Goal: Transaction & Acquisition: Purchase product/service

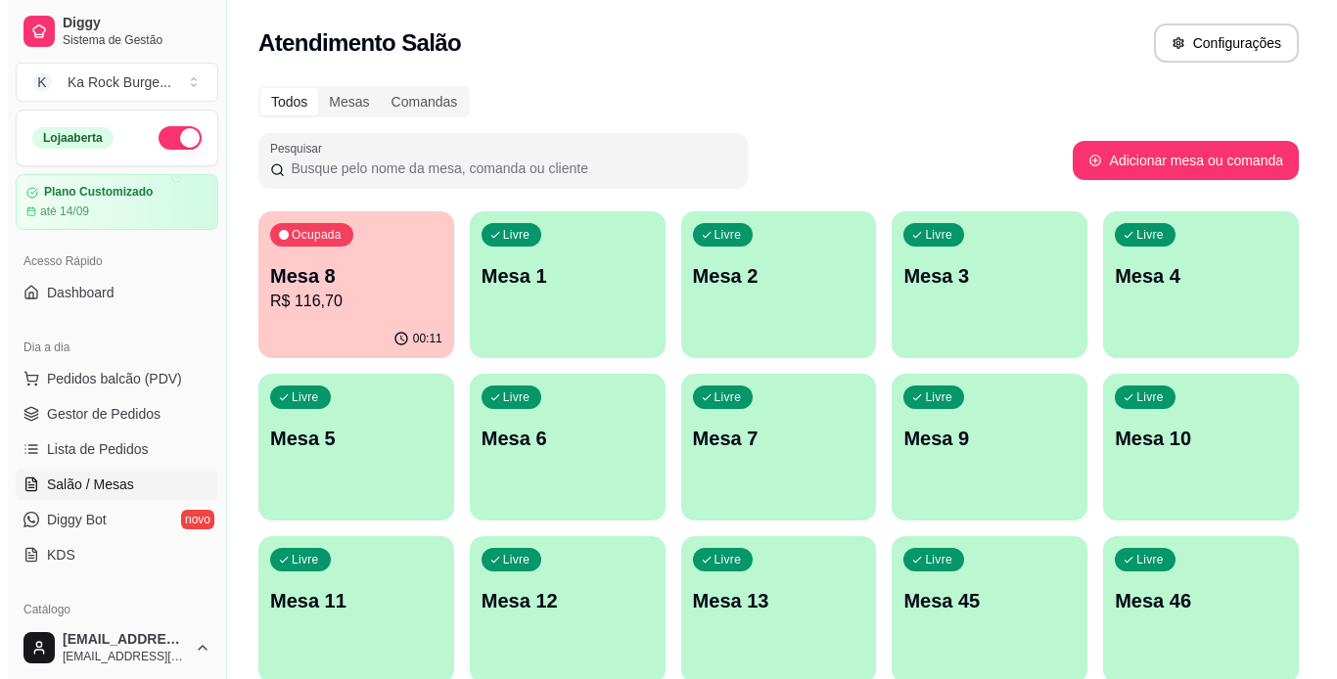
scroll to position [221, 0]
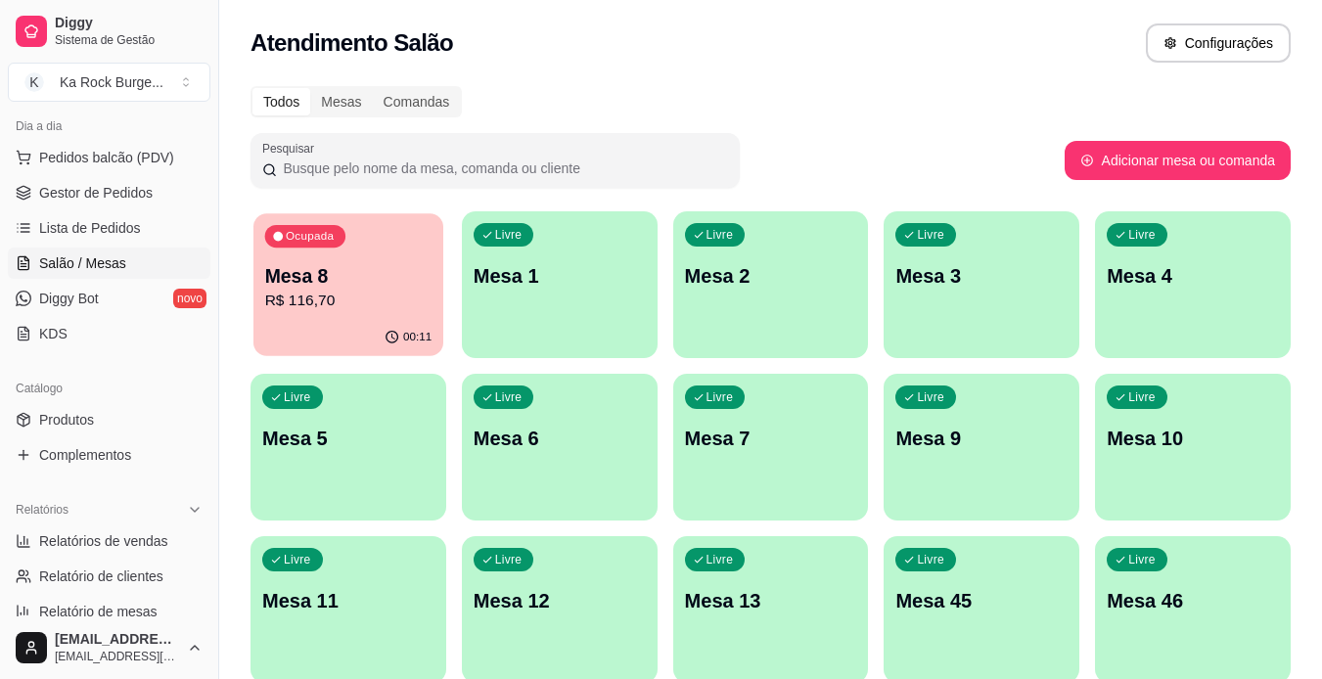
click at [346, 306] on p "R$ 116,70" at bounding box center [348, 301] width 167 height 23
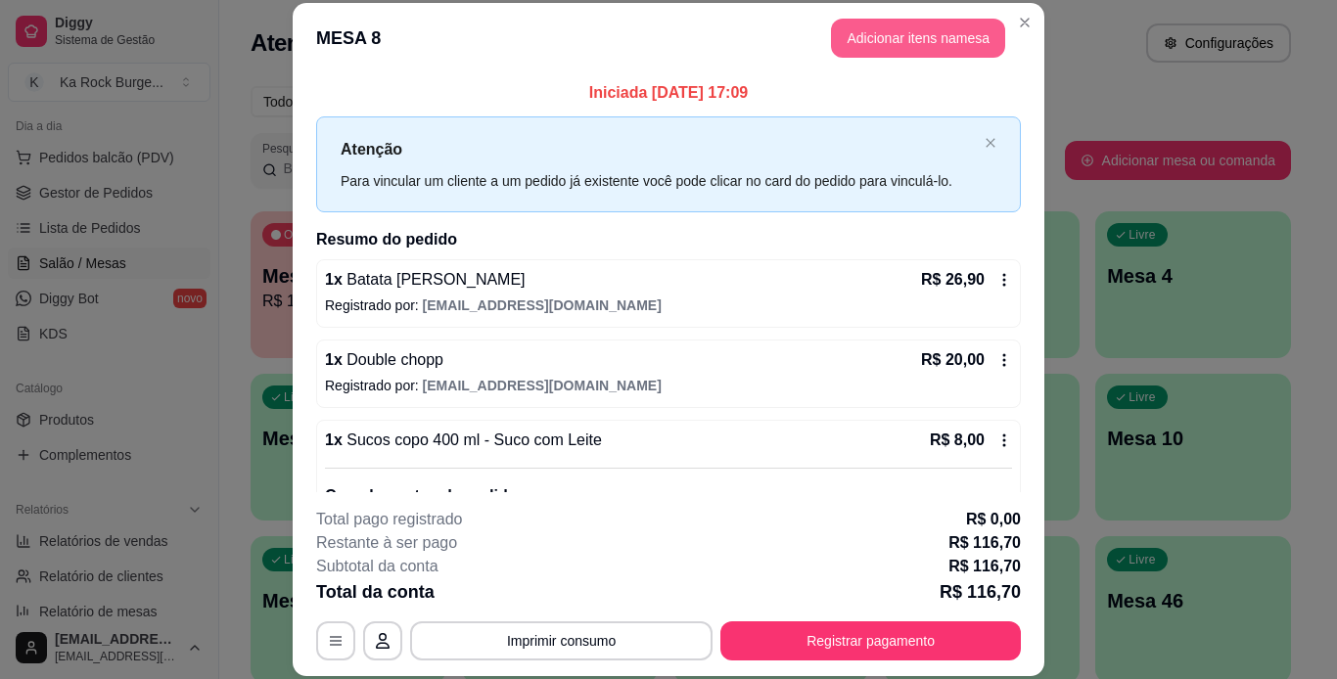
click at [924, 40] on button "Adicionar itens na mesa" at bounding box center [918, 38] width 174 height 39
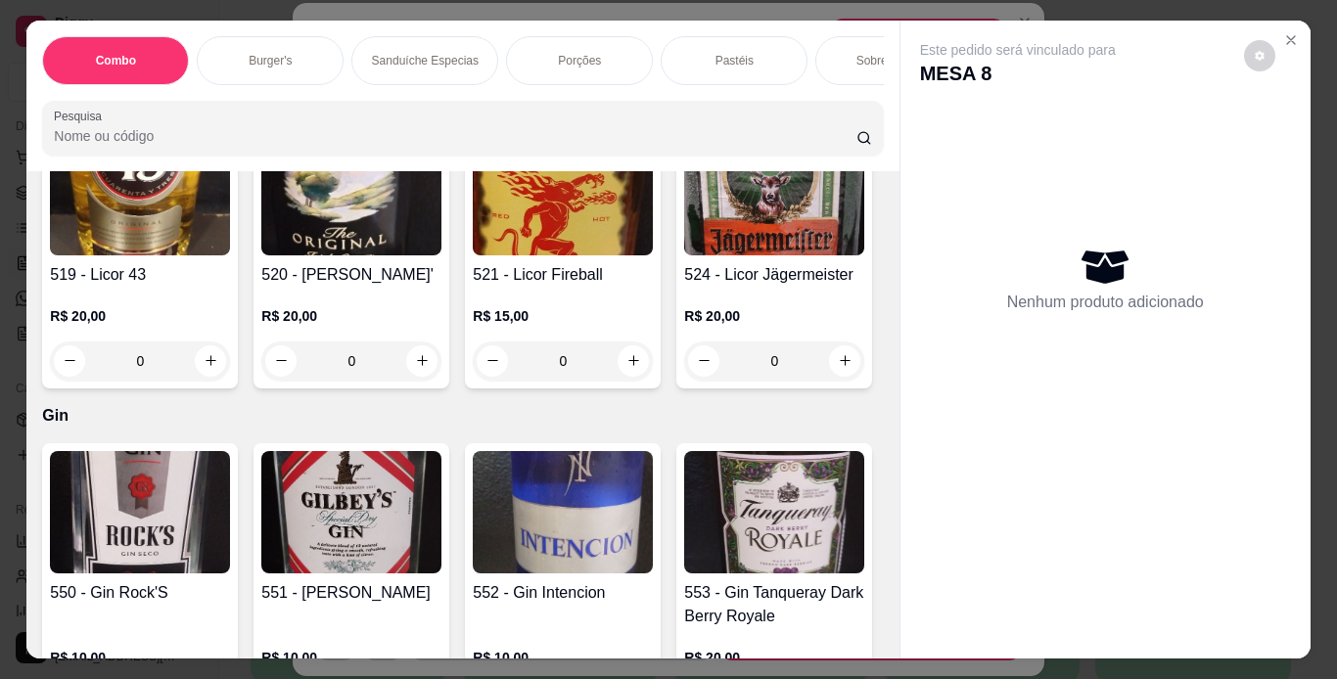
scroll to position [14151, 0]
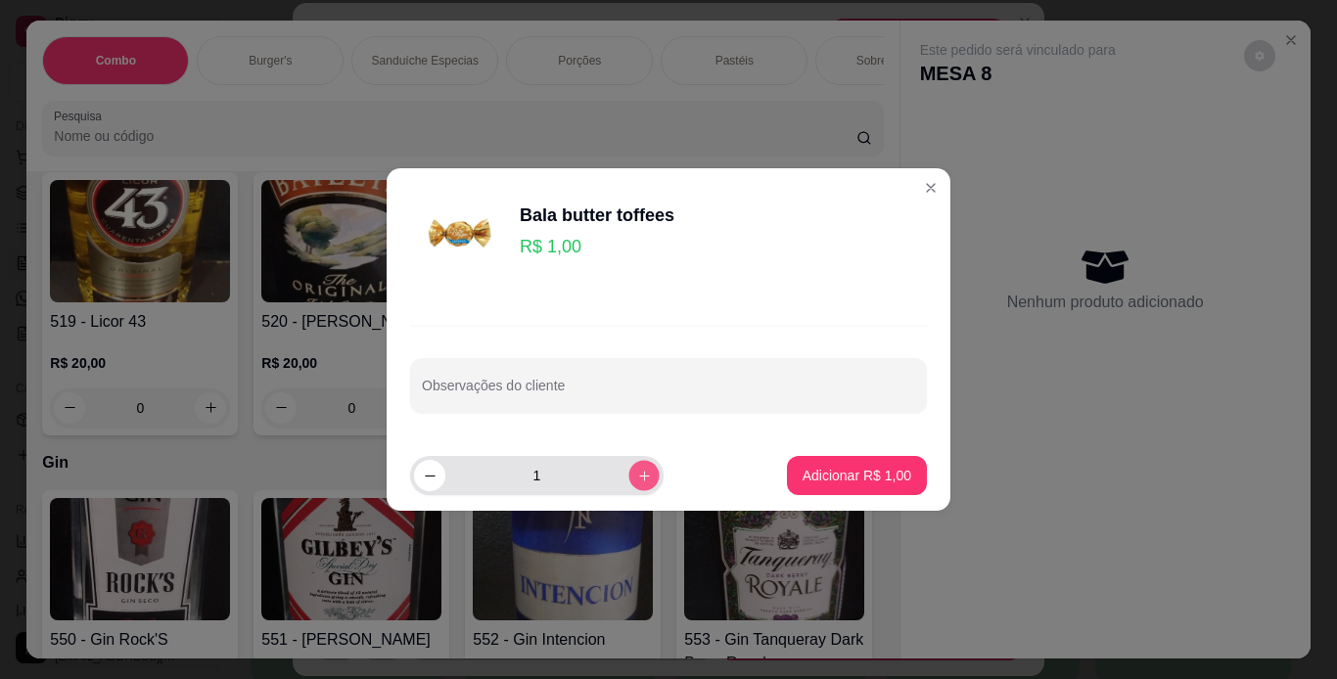
click at [637, 478] on icon "increase-product-quantity" at bounding box center [644, 476] width 15 height 15
type input "3"
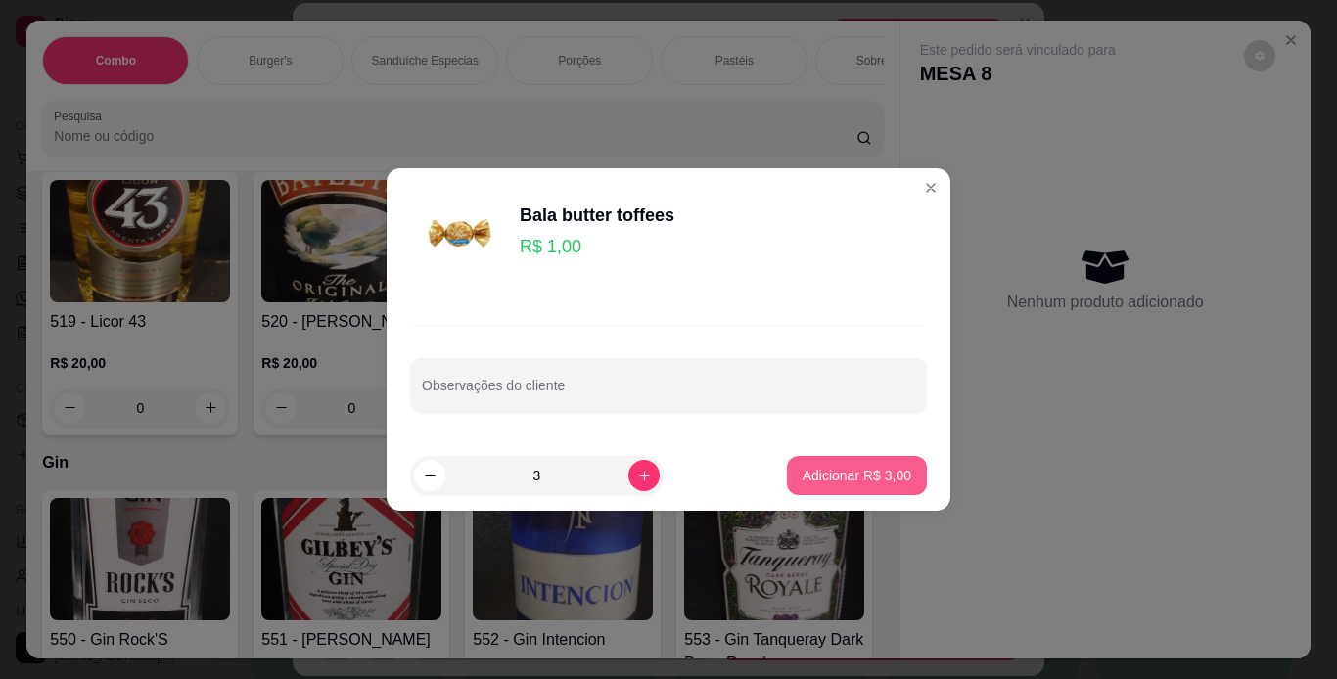
click at [820, 474] on p "Adicionar R$ 3,00" at bounding box center [857, 476] width 109 height 20
type input "3"
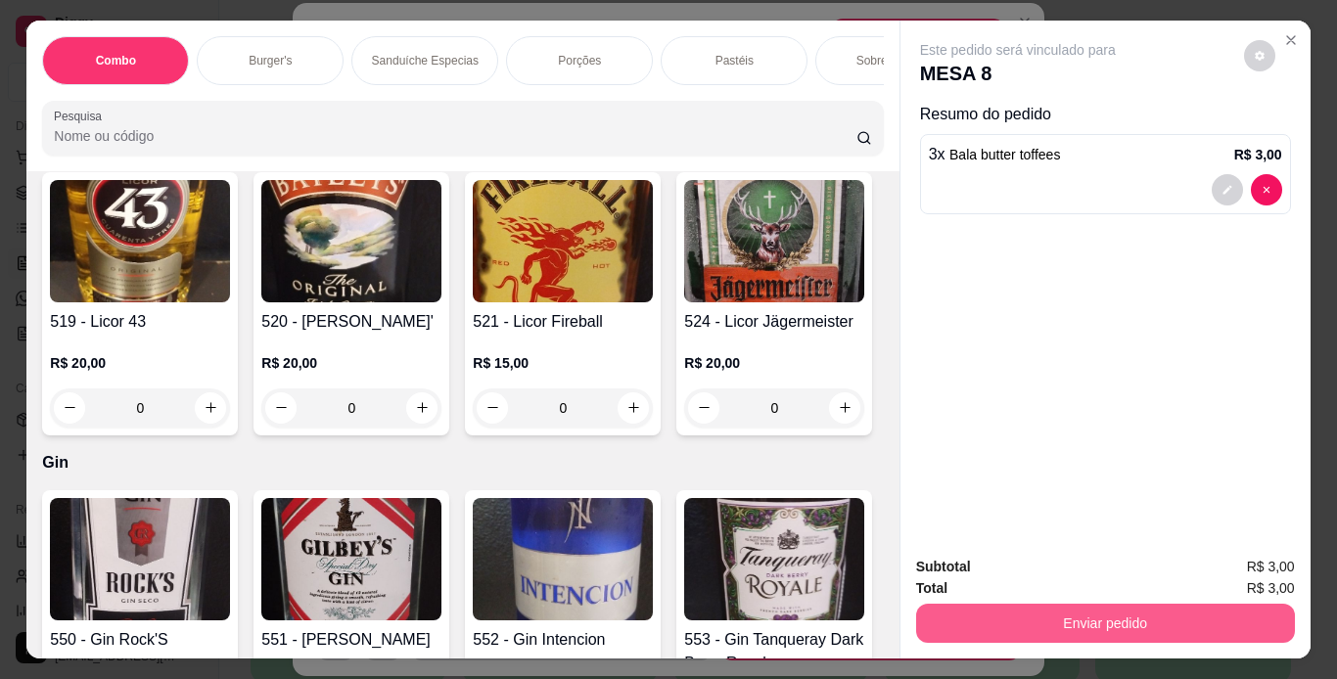
click at [946, 606] on button "Enviar pedido" at bounding box center [1105, 623] width 379 height 39
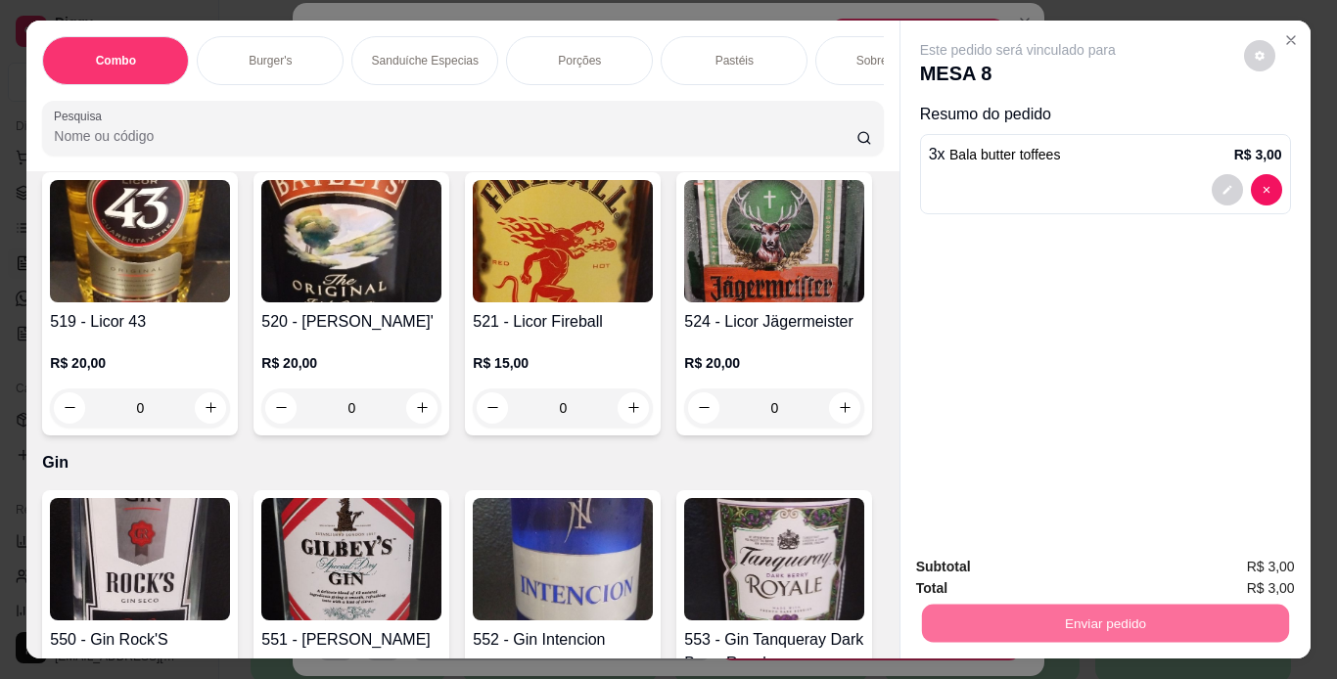
click at [991, 576] on button "Não registrar e enviar pedido" at bounding box center [1041, 568] width 204 height 37
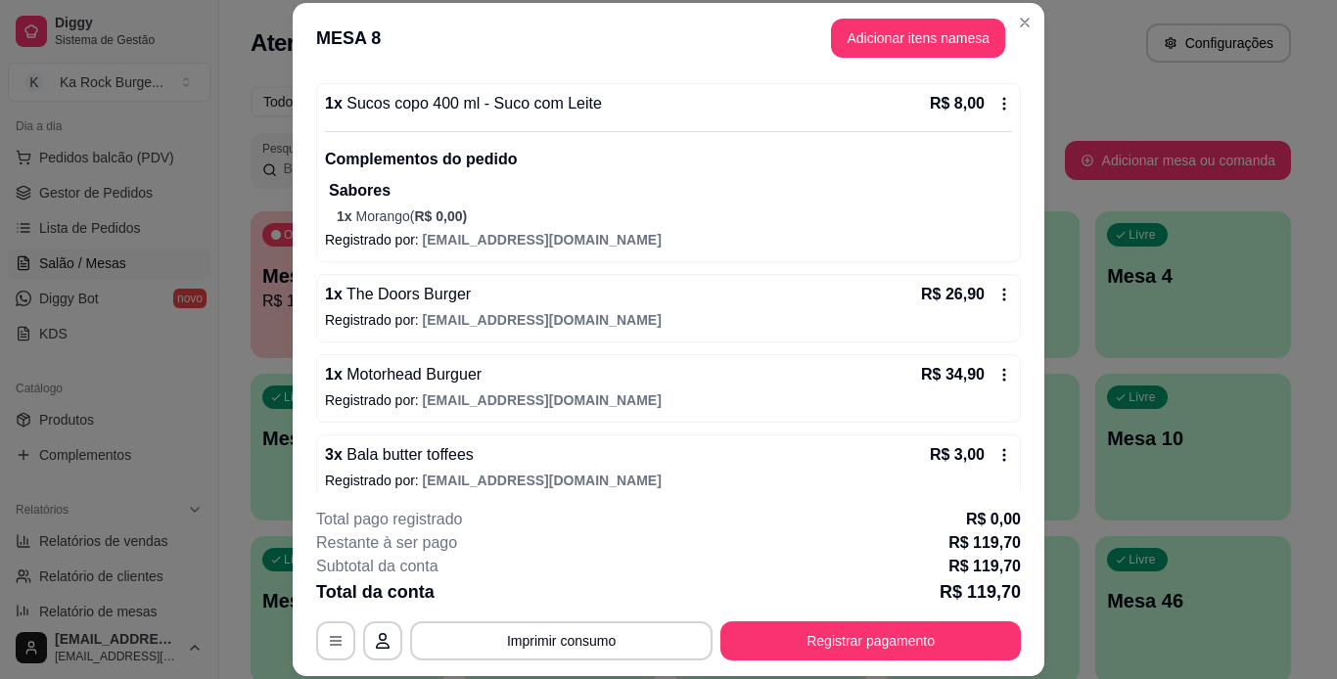
scroll to position [355, 0]
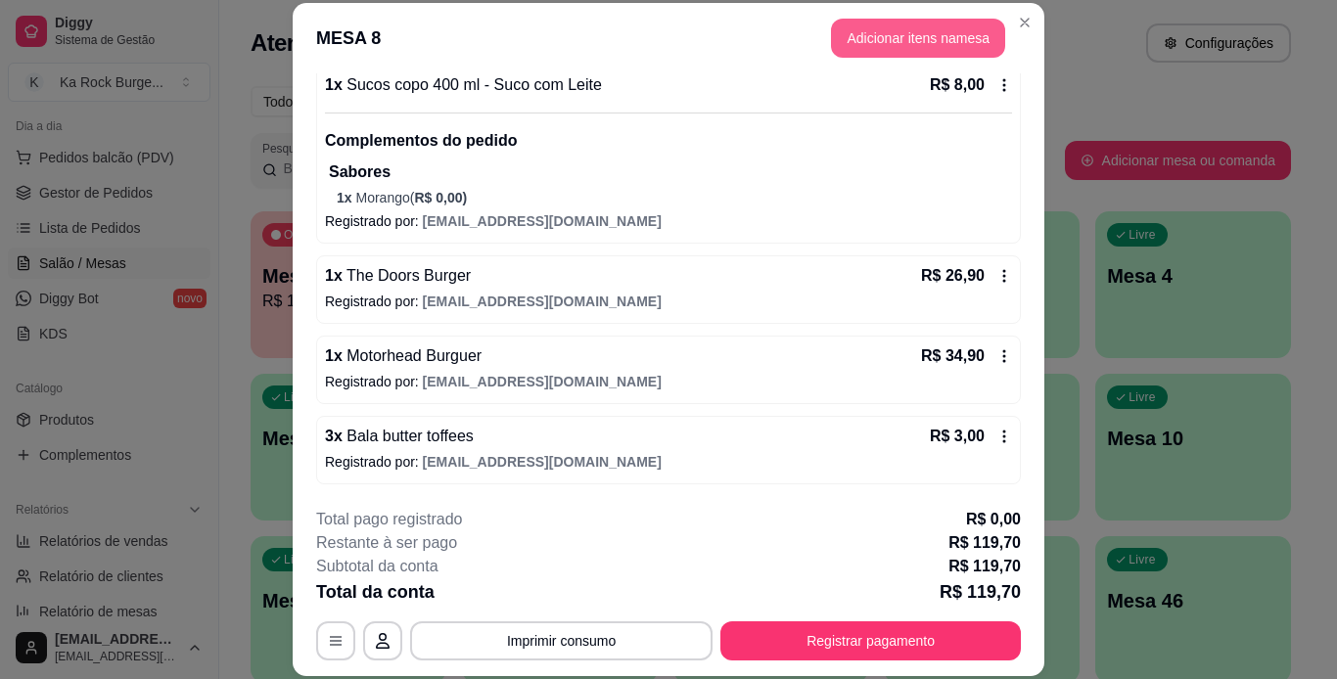
click at [878, 49] on button "Adicionar itens na mesa" at bounding box center [918, 38] width 174 height 39
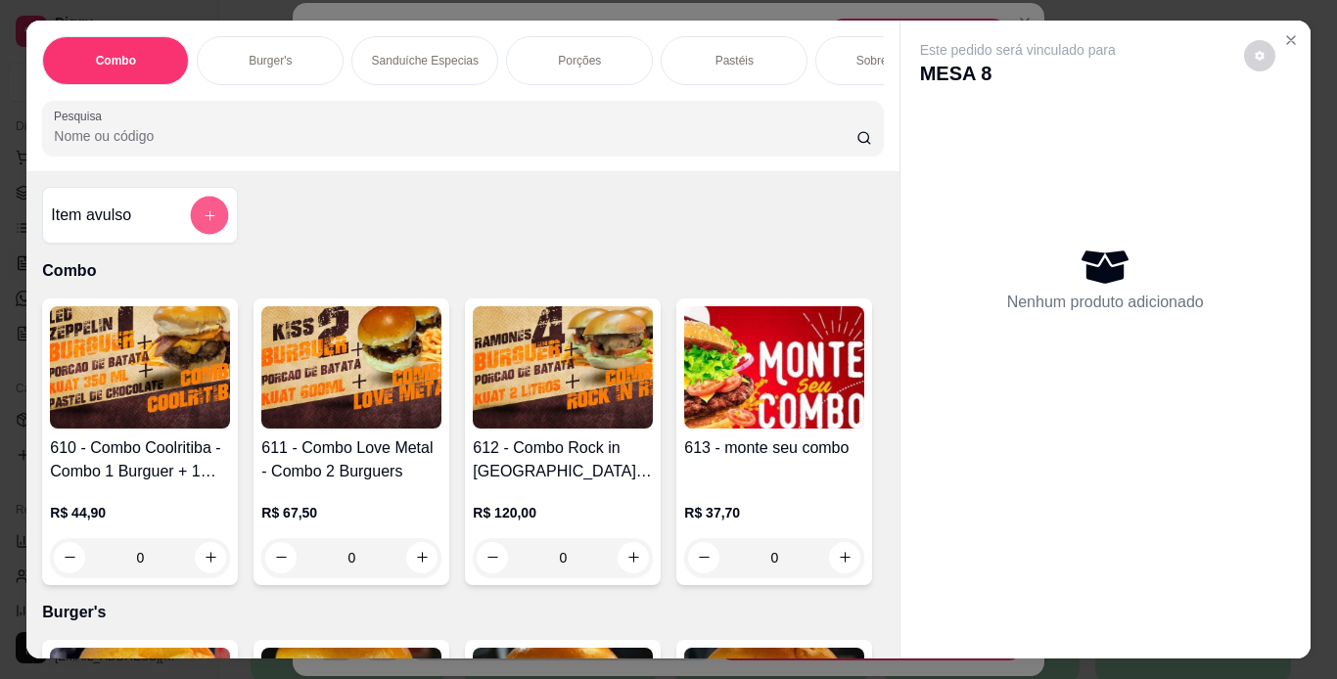
click at [203, 223] on icon "add-separate-item" at bounding box center [210, 215] width 15 height 15
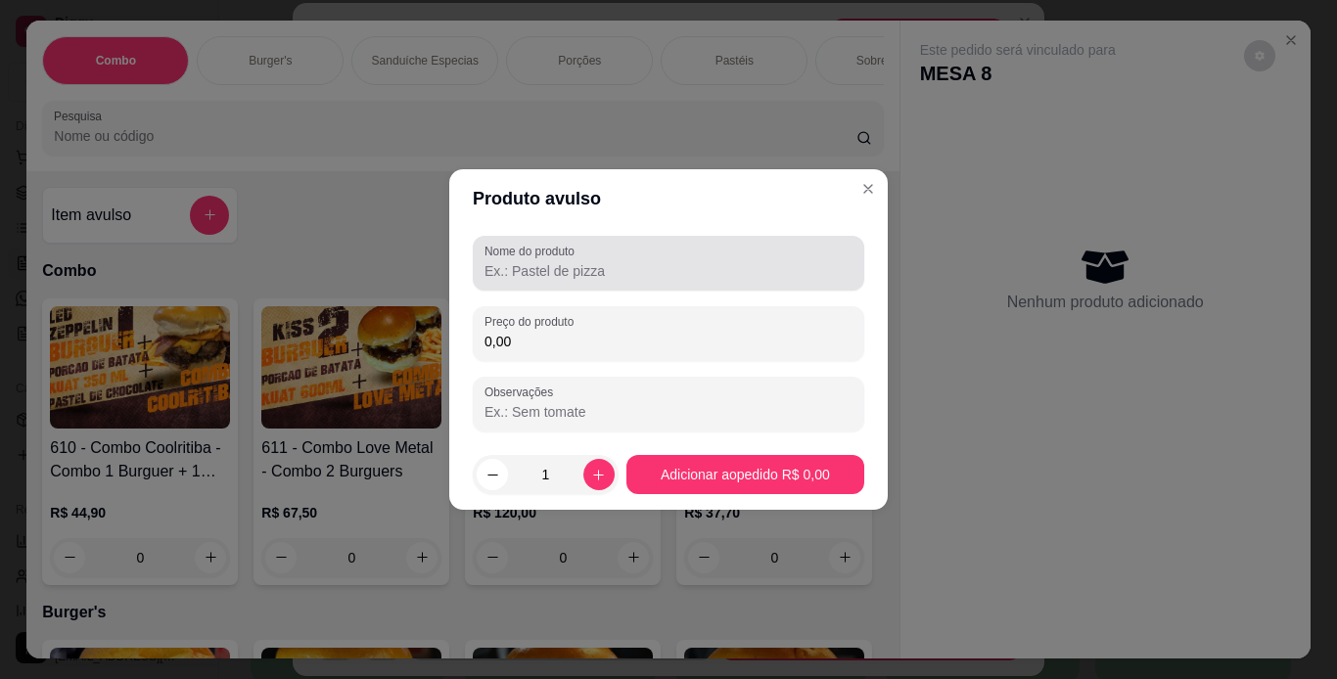
click at [541, 268] on input "Nome do produto" at bounding box center [668, 271] width 368 height 20
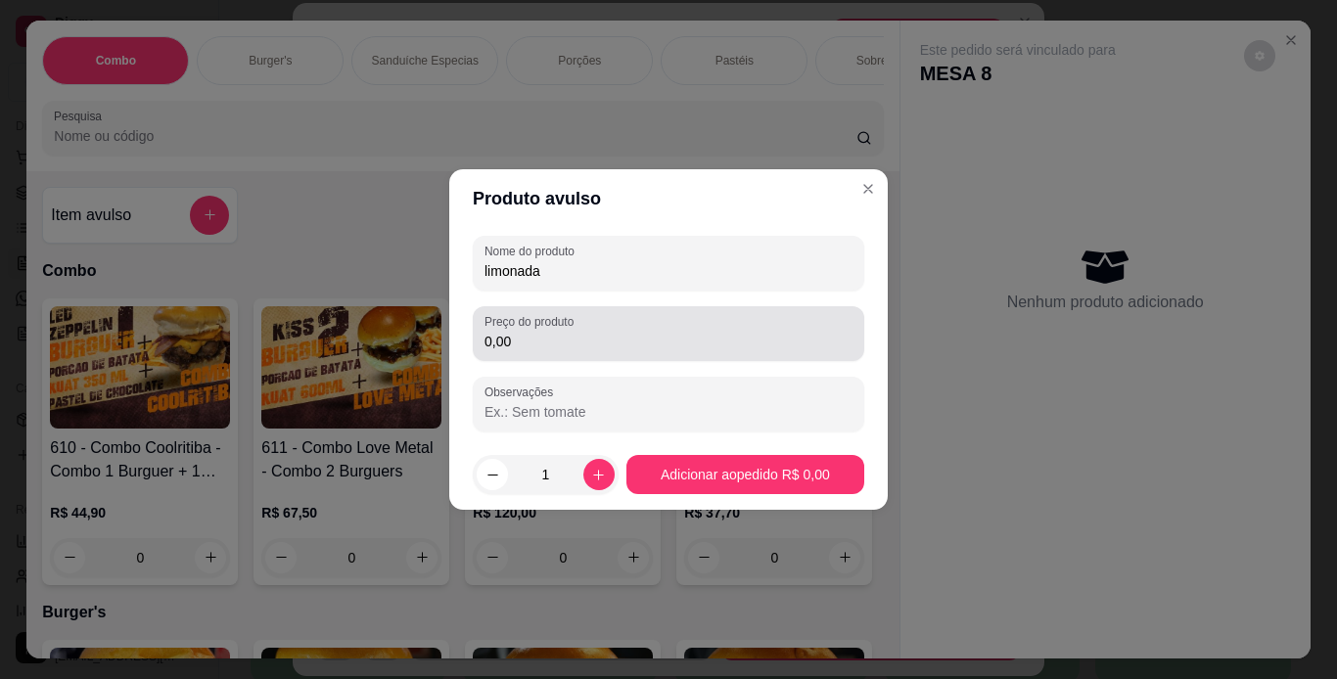
type input "limonada"
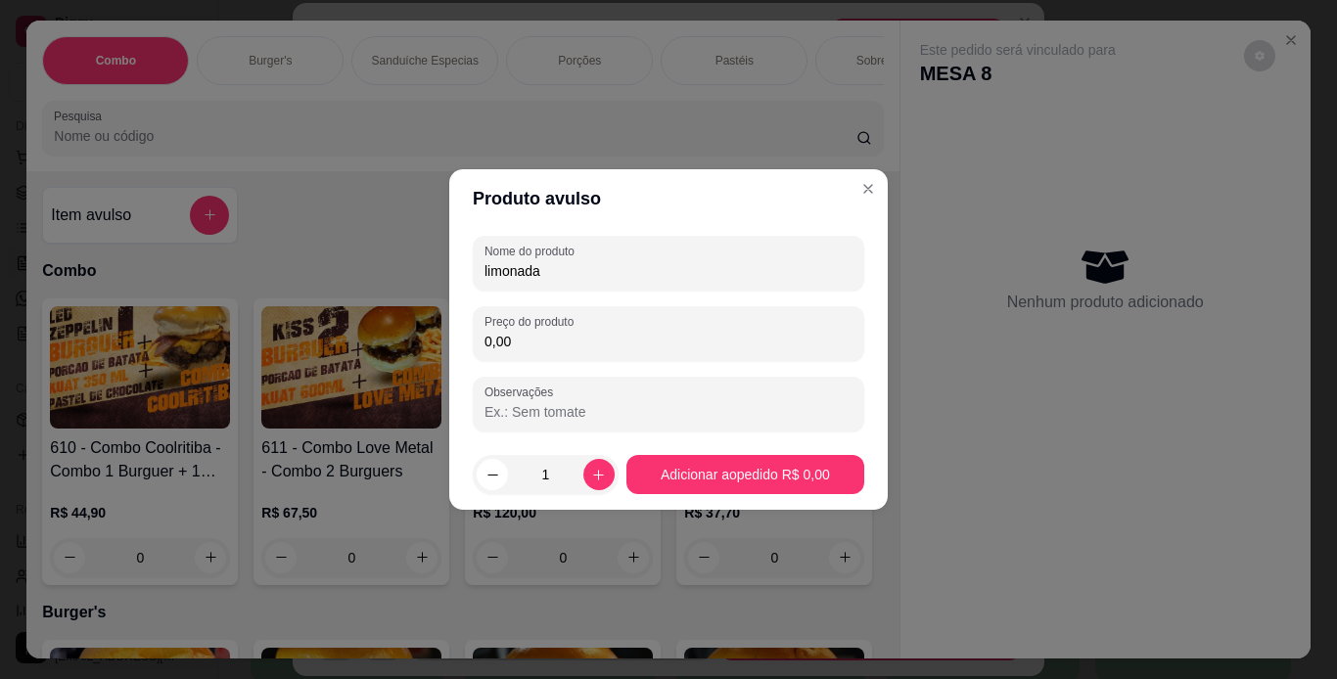
click at [544, 345] on input "0,00" at bounding box center [668, 342] width 368 height 20
type input "7,00"
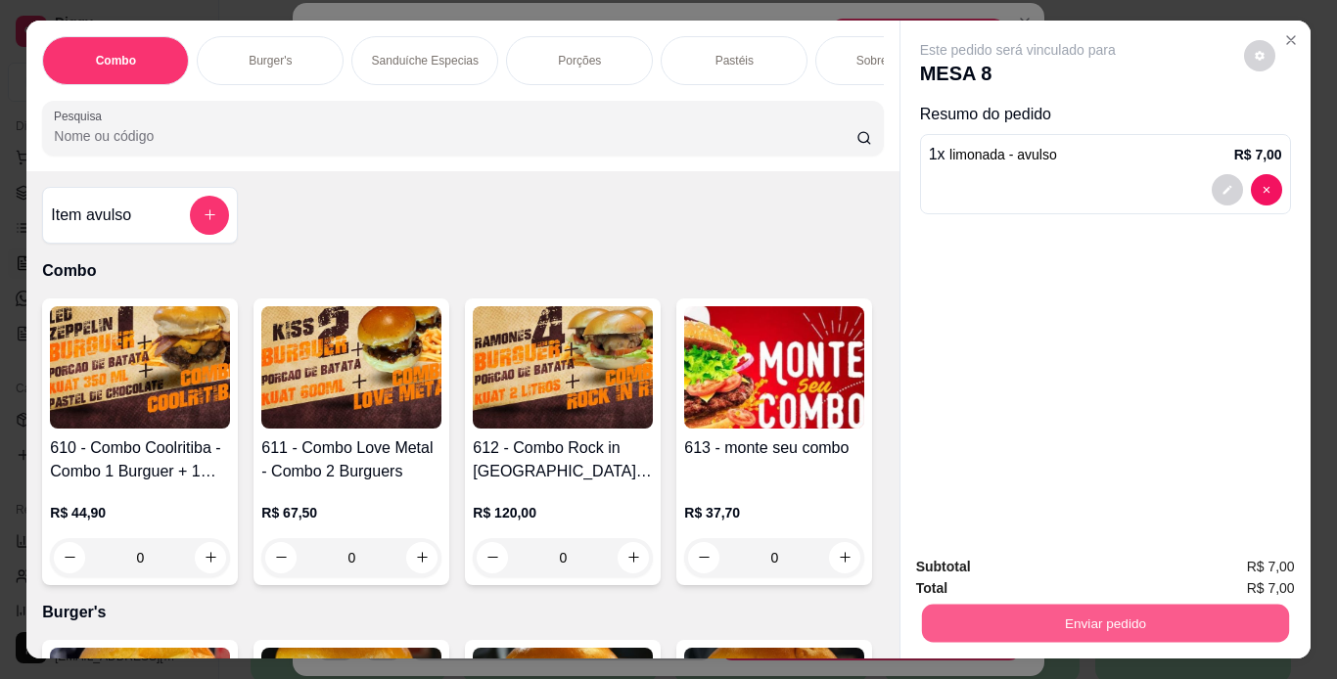
click at [939, 625] on button "Enviar pedido" at bounding box center [1104, 624] width 367 height 38
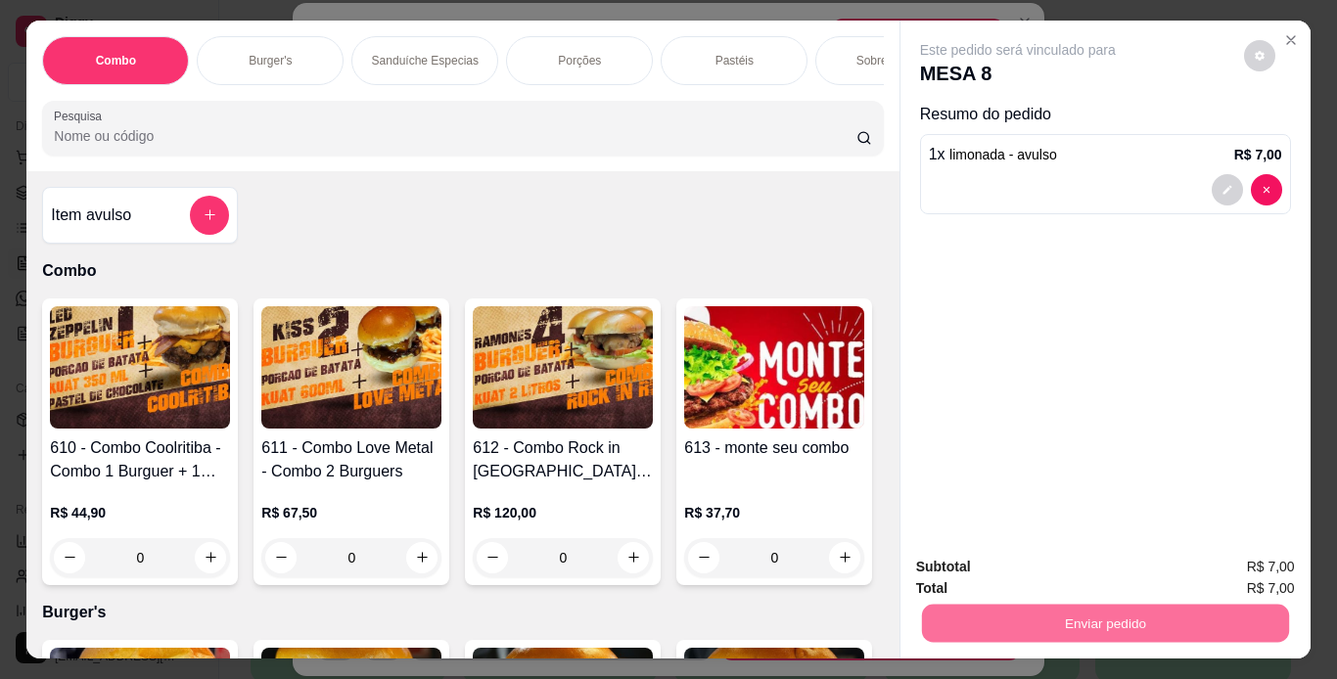
click at [1037, 563] on button "Não registrar e enviar pedido" at bounding box center [1041, 568] width 198 height 36
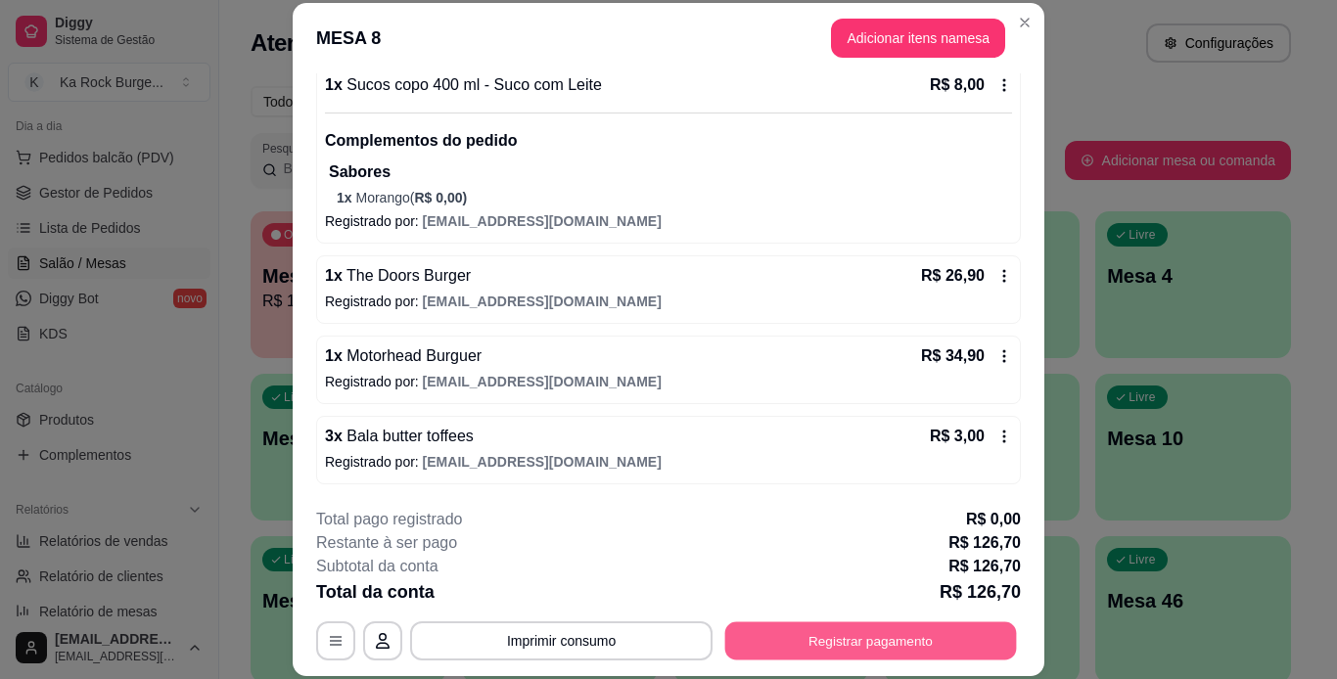
click at [800, 646] on button "Registrar pagamento" at bounding box center [871, 641] width 292 height 38
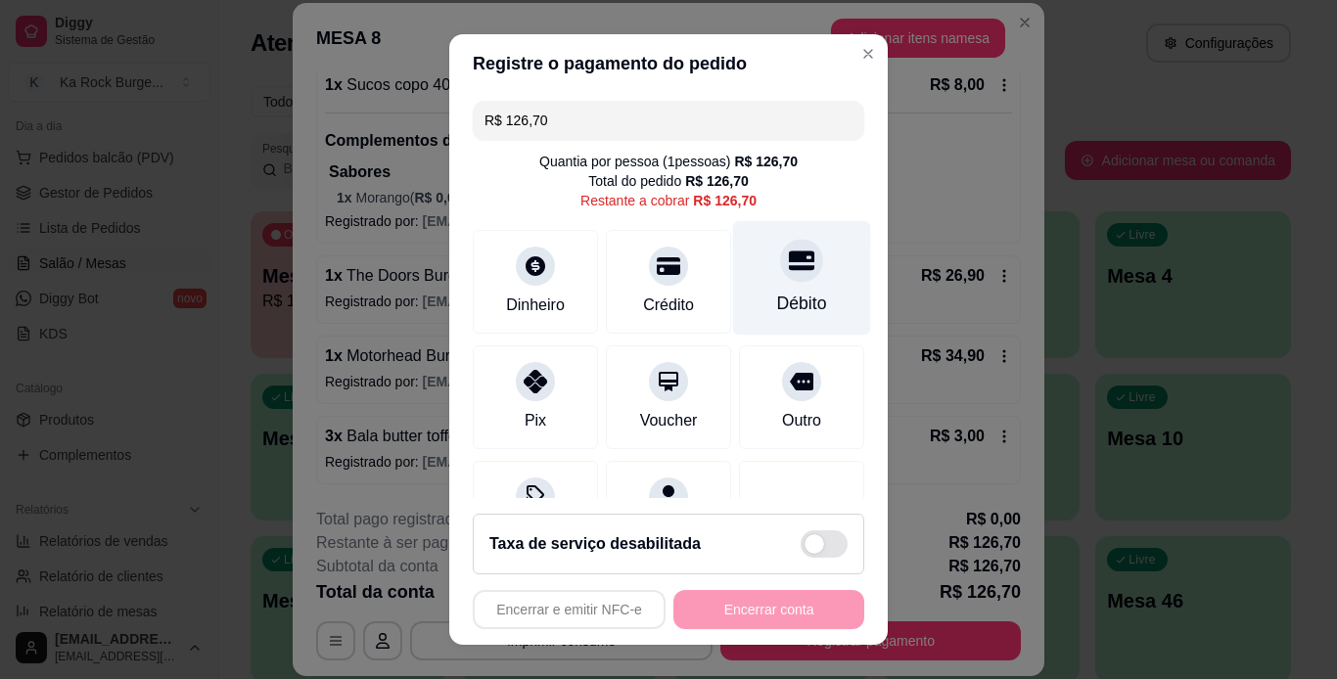
click at [798, 295] on div "Débito" at bounding box center [802, 277] width 138 height 115
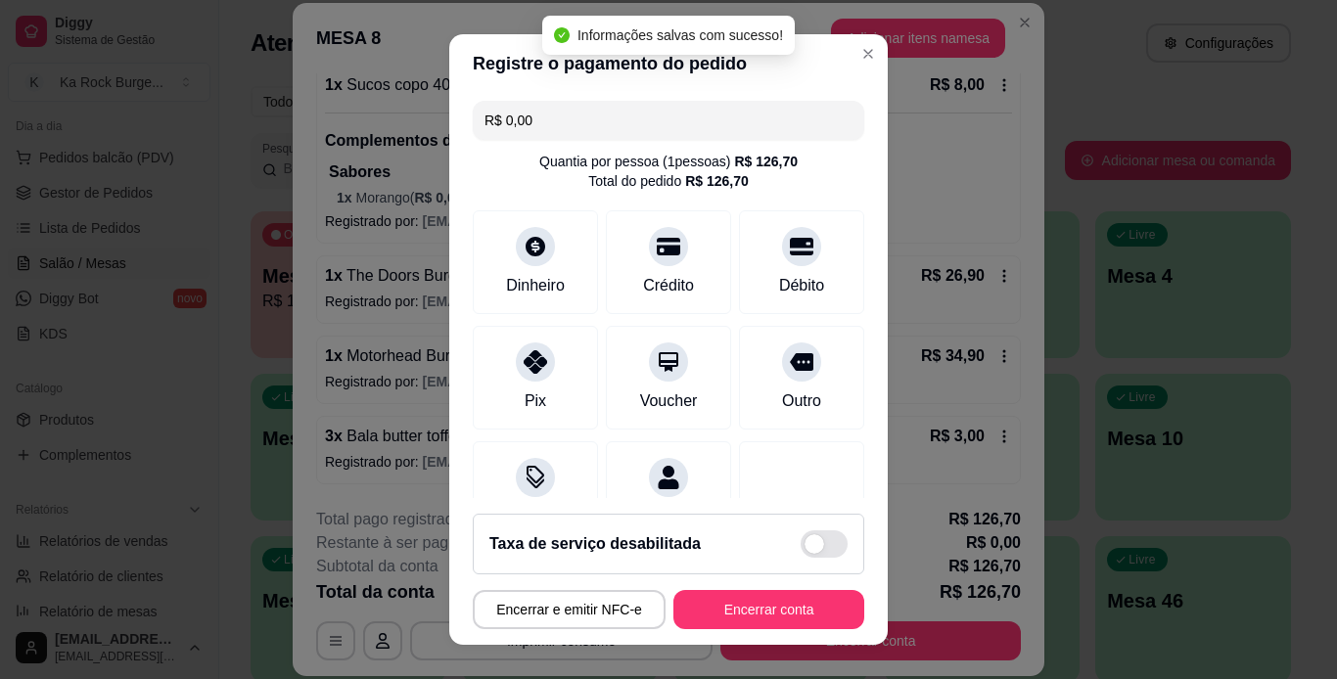
type input "R$ 0,00"
click at [768, 608] on button "Encerrar conta" at bounding box center [768, 610] width 185 height 38
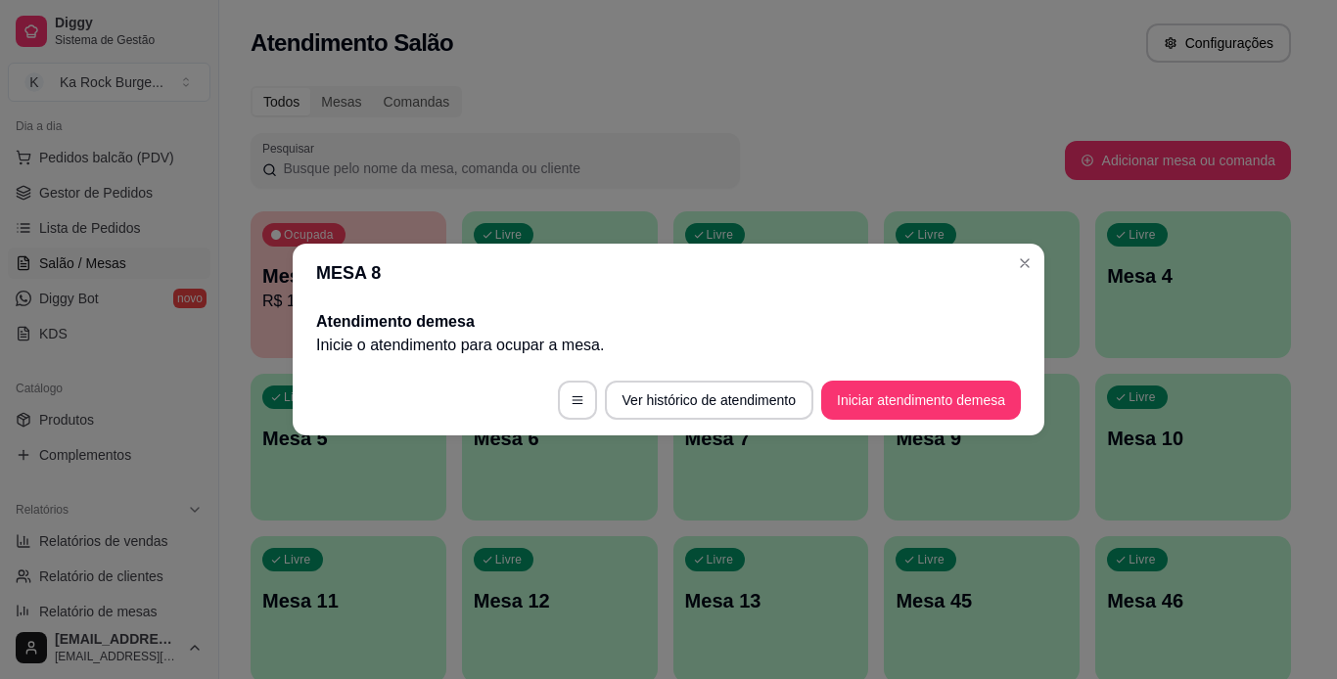
scroll to position [0, 0]
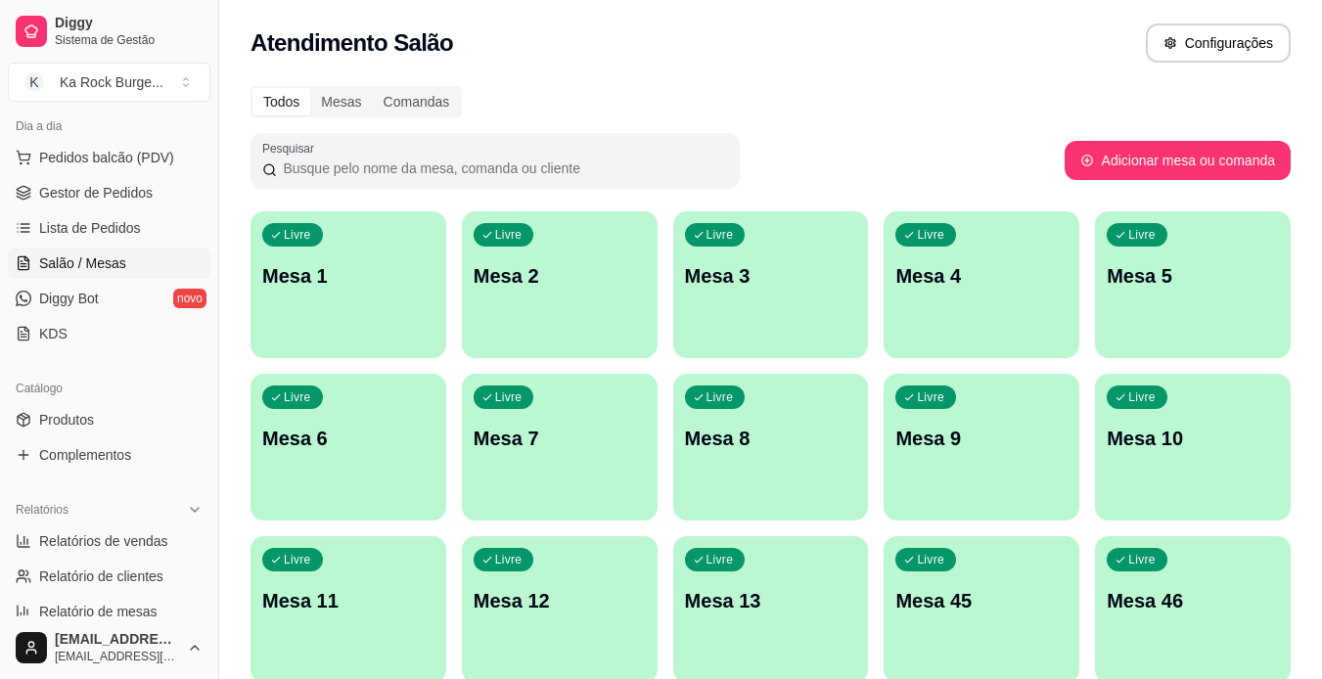
click at [438, 468] on div "Livre Mesa 6" at bounding box center [349, 435] width 196 height 123
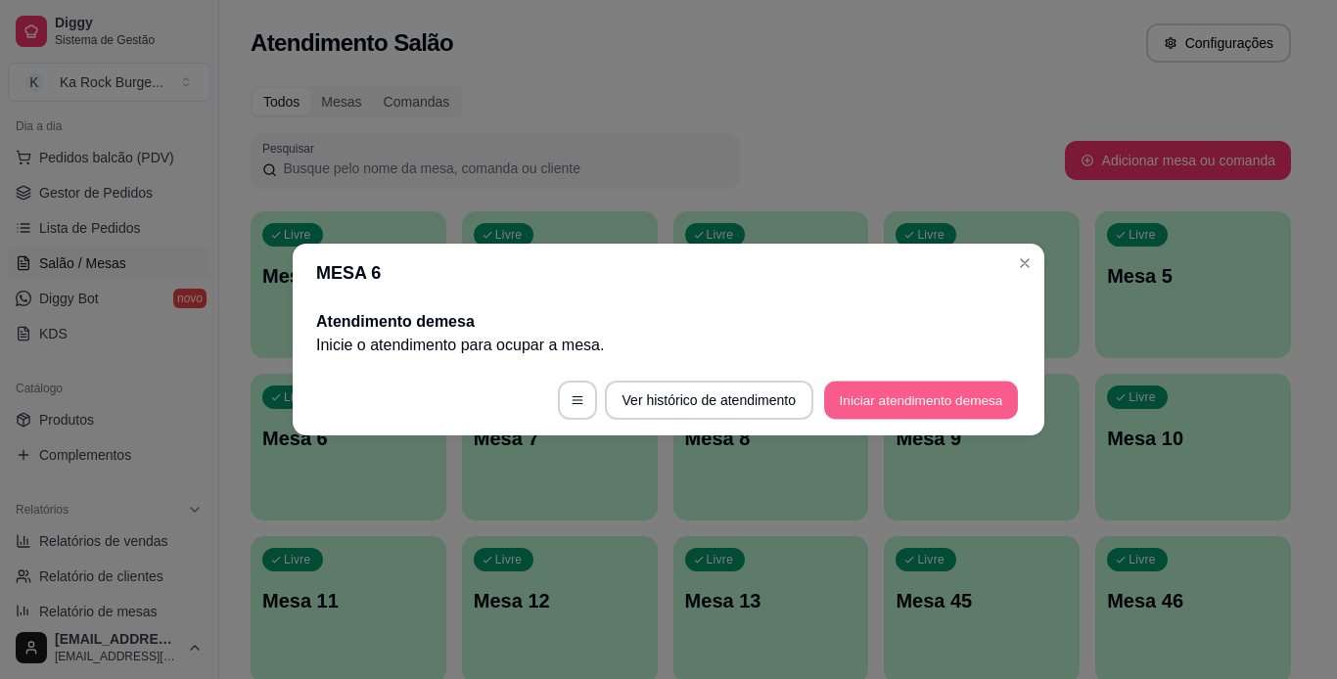
click at [844, 393] on button "Iniciar atendimento de mesa" at bounding box center [921, 401] width 194 height 38
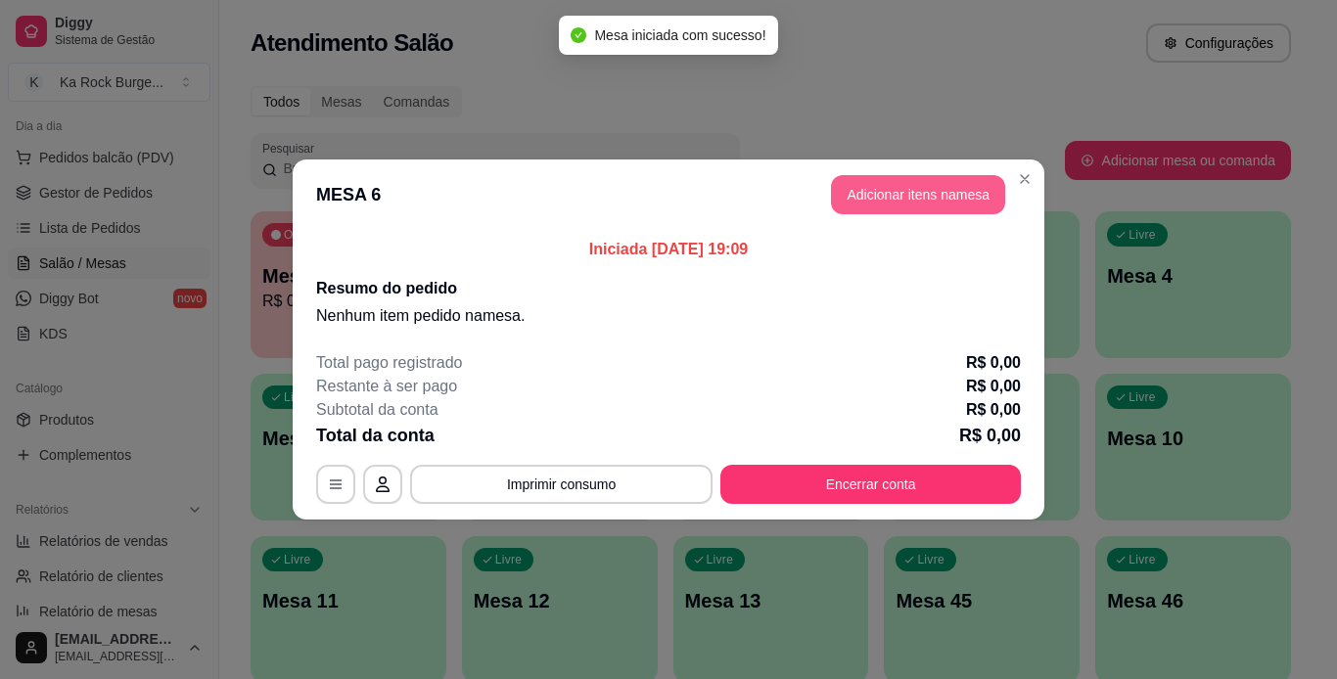
click at [913, 183] on button "Adicionar itens na mesa" at bounding box center [918, 194] width 174 height 39
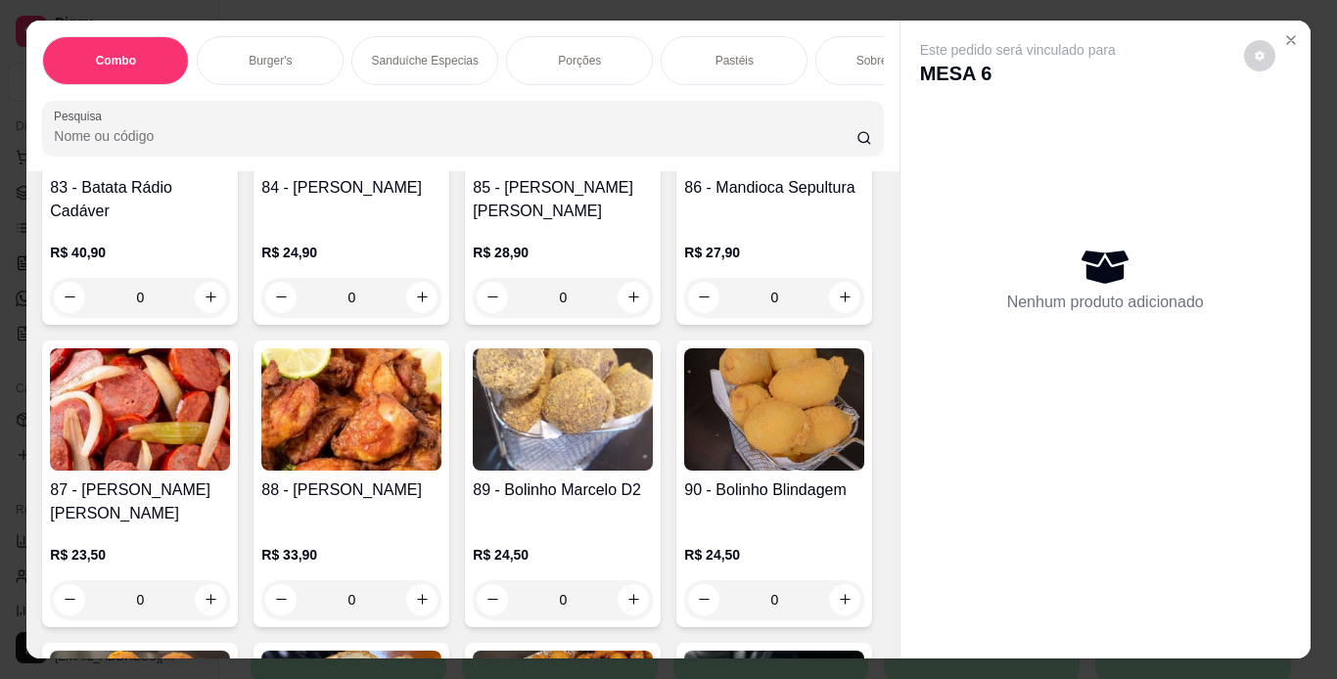
scroll to position [3400, 0]
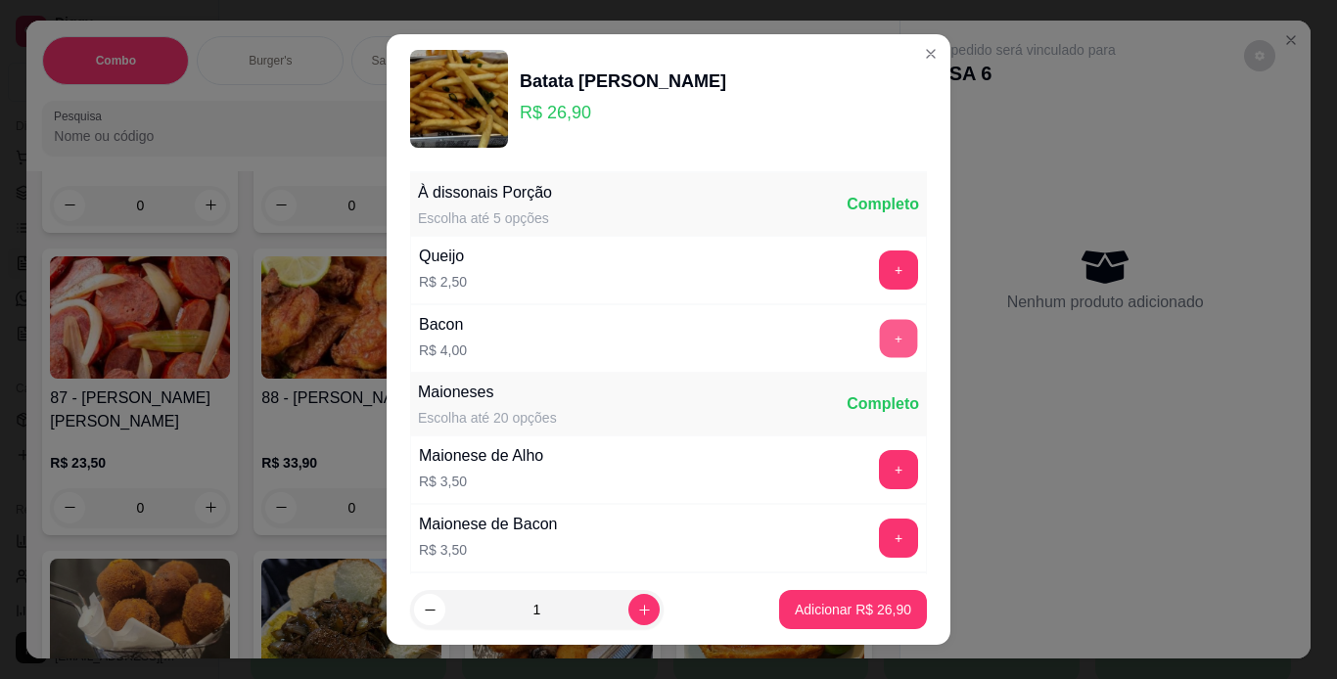
click at [880, 340] on button "+" at bounding box center [899, 338] width 38 height 38
click at [846, 618] on p "Adicionar R$ 30,90" at bounding box center [853, 610] width 116 height 20
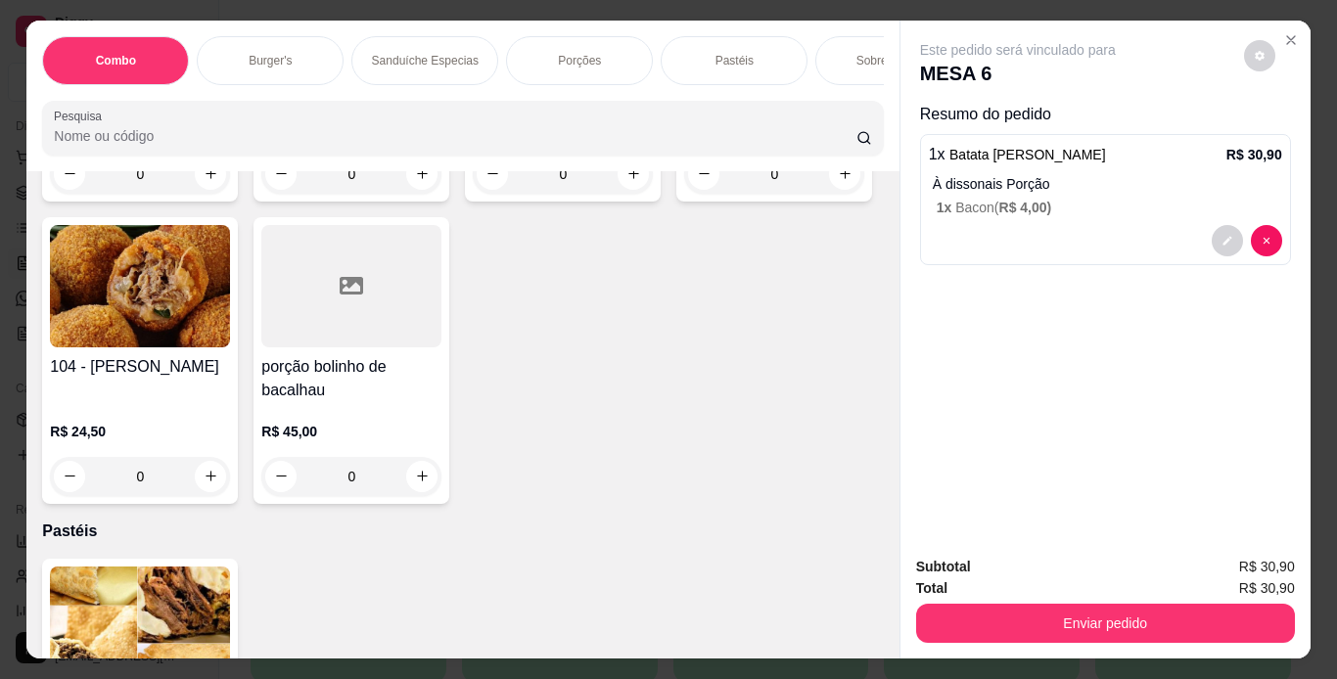
scroll to position [4824, 0]
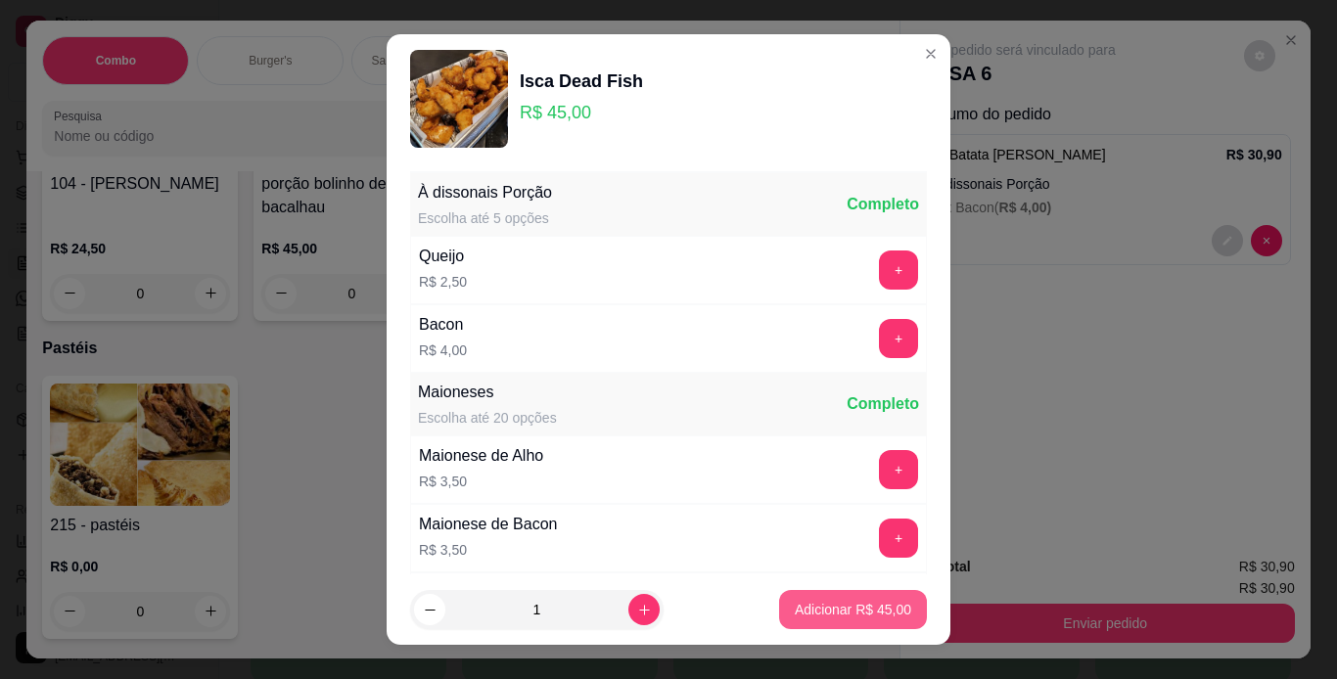
click at [841, 600] on p "Adicionar R$ 45,00" at bounding box center [853, 610] width 116 height 20
type input "1"
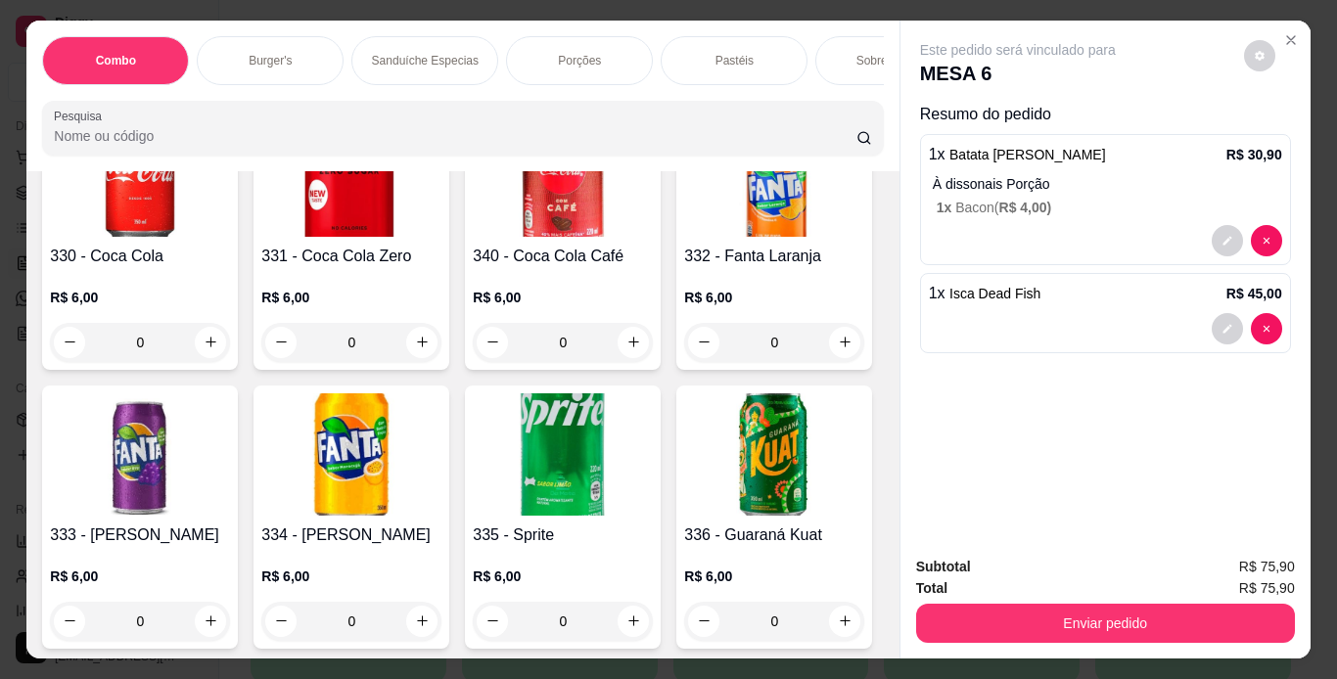
scroll to position [8179, 0]
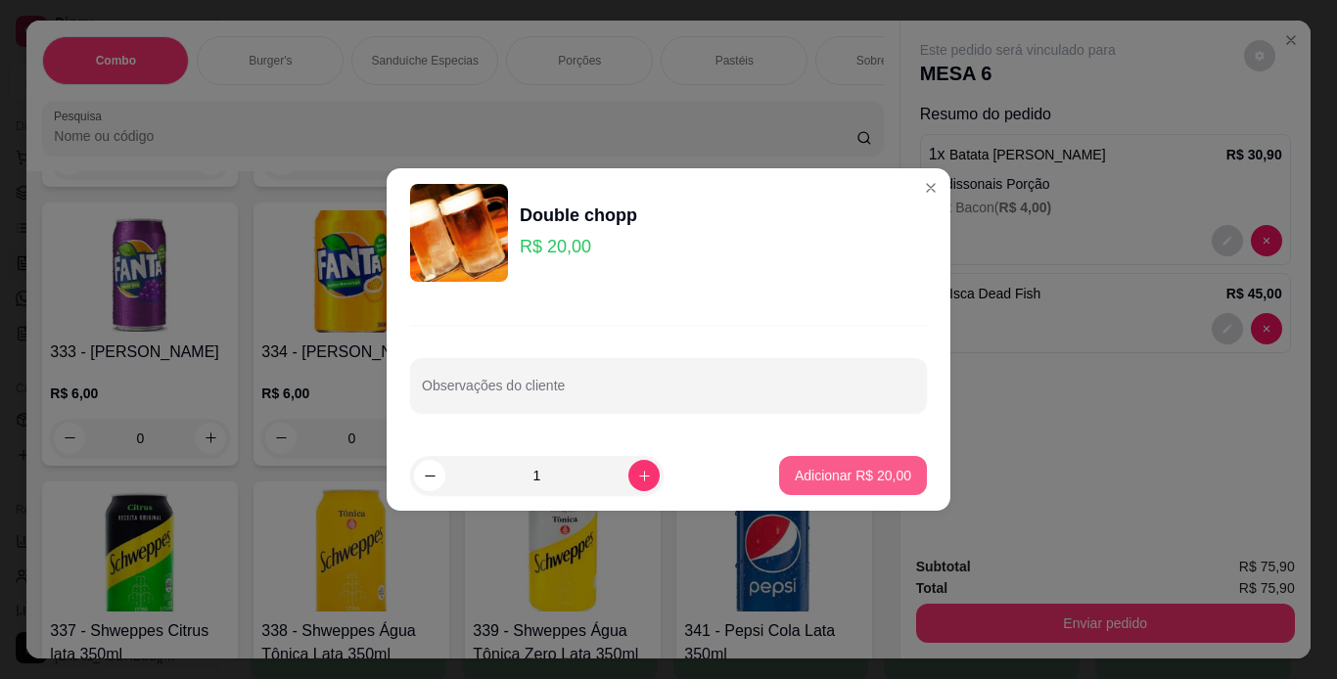
click at [817, 474] on p "Adicionar R$ 20,00" at bounding box center [853, 476] width 116 height 20
type input "1"
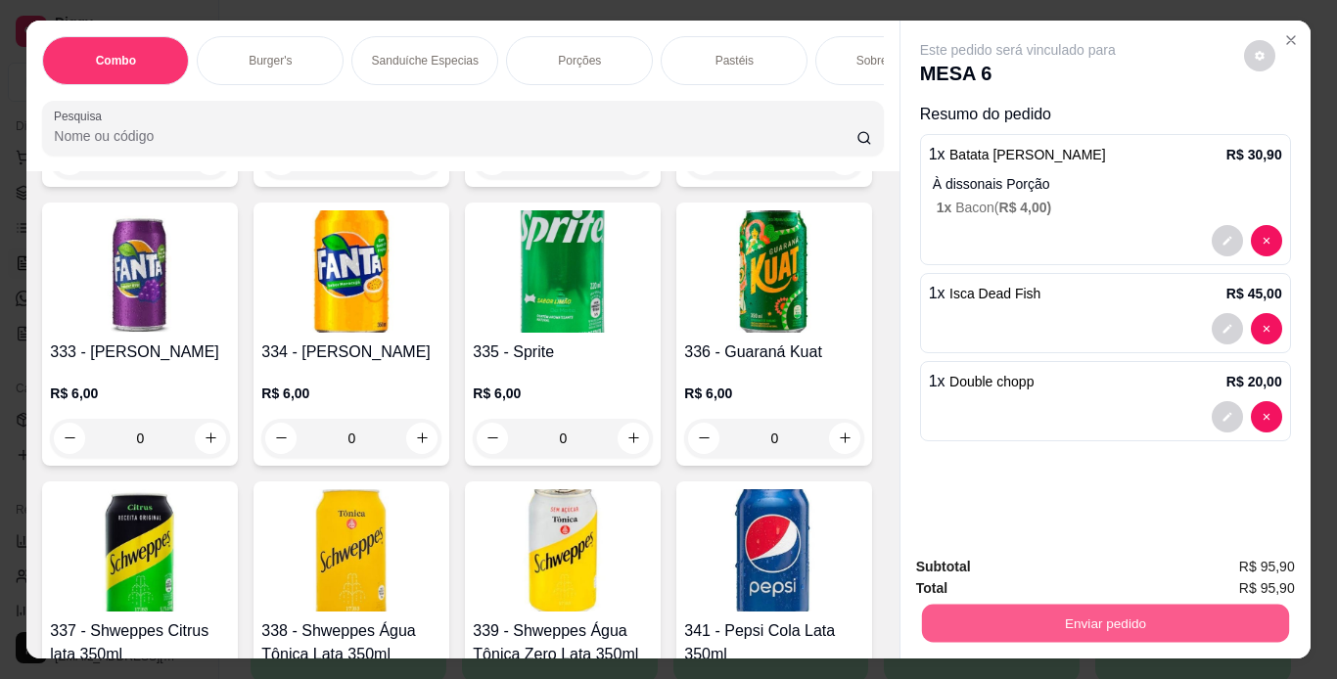
click at [944, 621] on button "Enviar pedido" at bounding box center [1104, 624] width 367 height 38
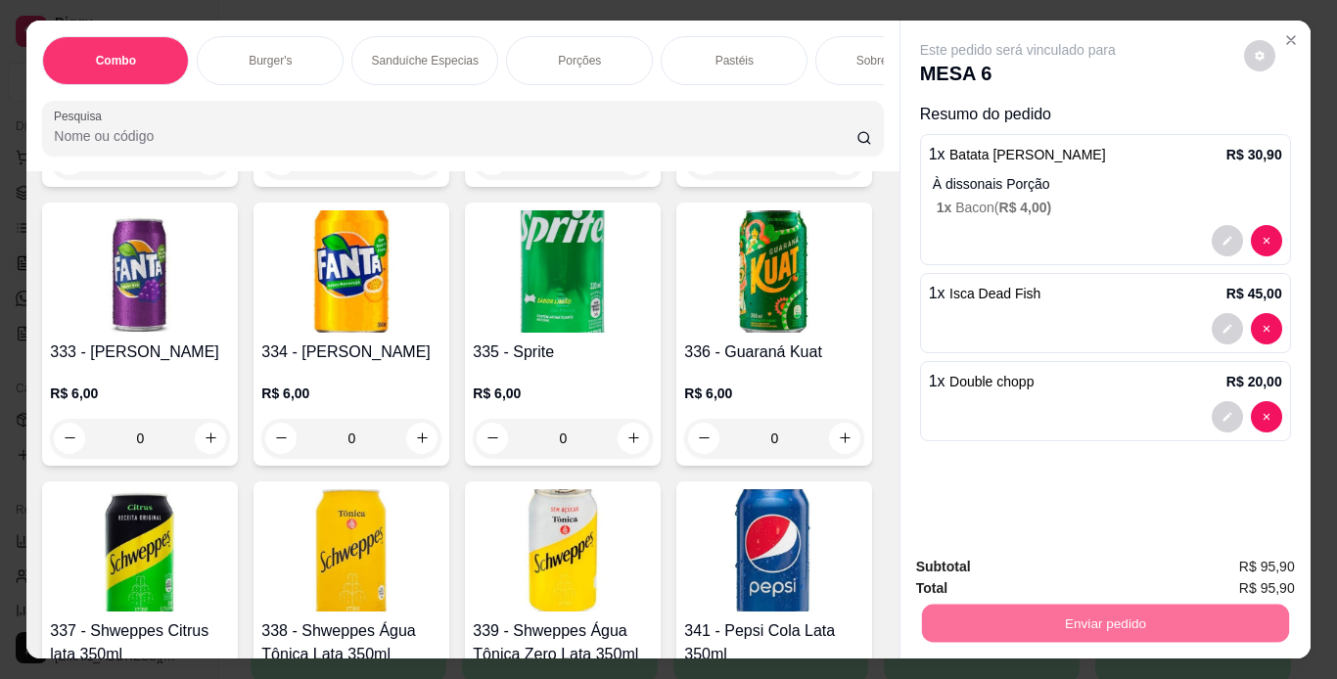
click at [997, 565] on button "Não registrar e enviar pedido" at bounding box center [1041, 568] width 198 height 36
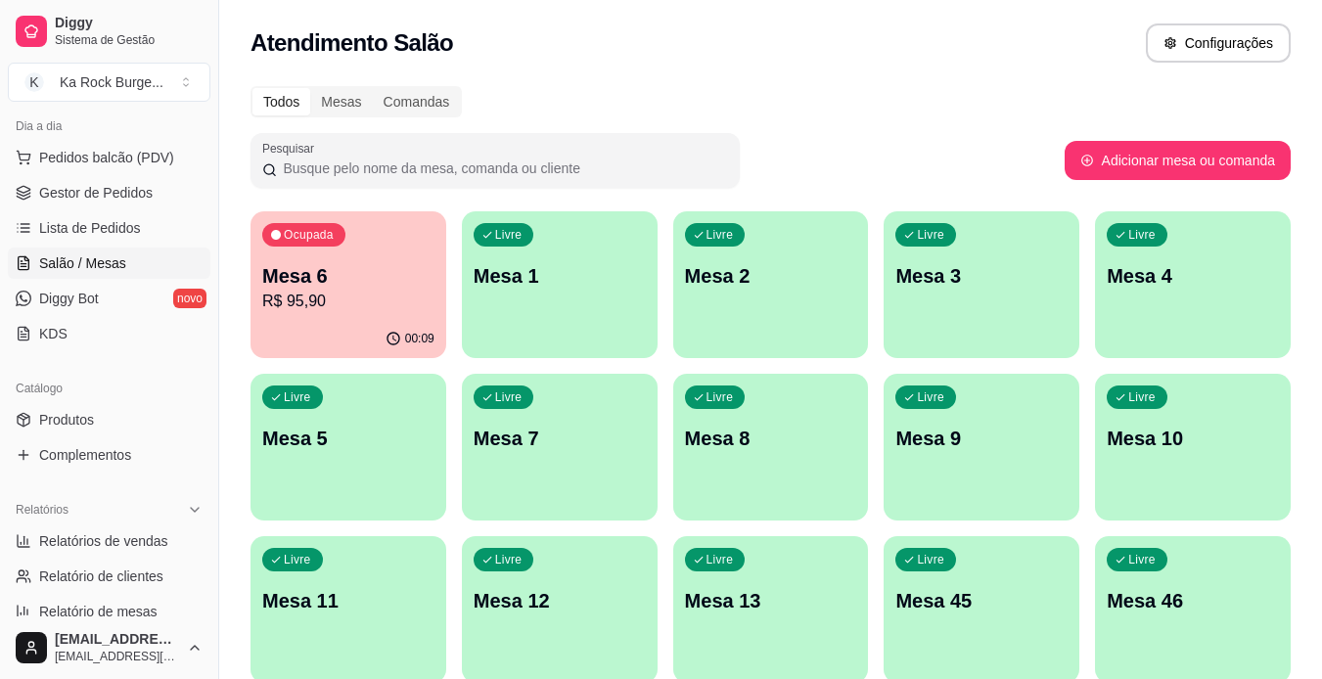
click at [544, 431] on p "Mesa 7" at bounding box center [560, 438] width 172 height 27
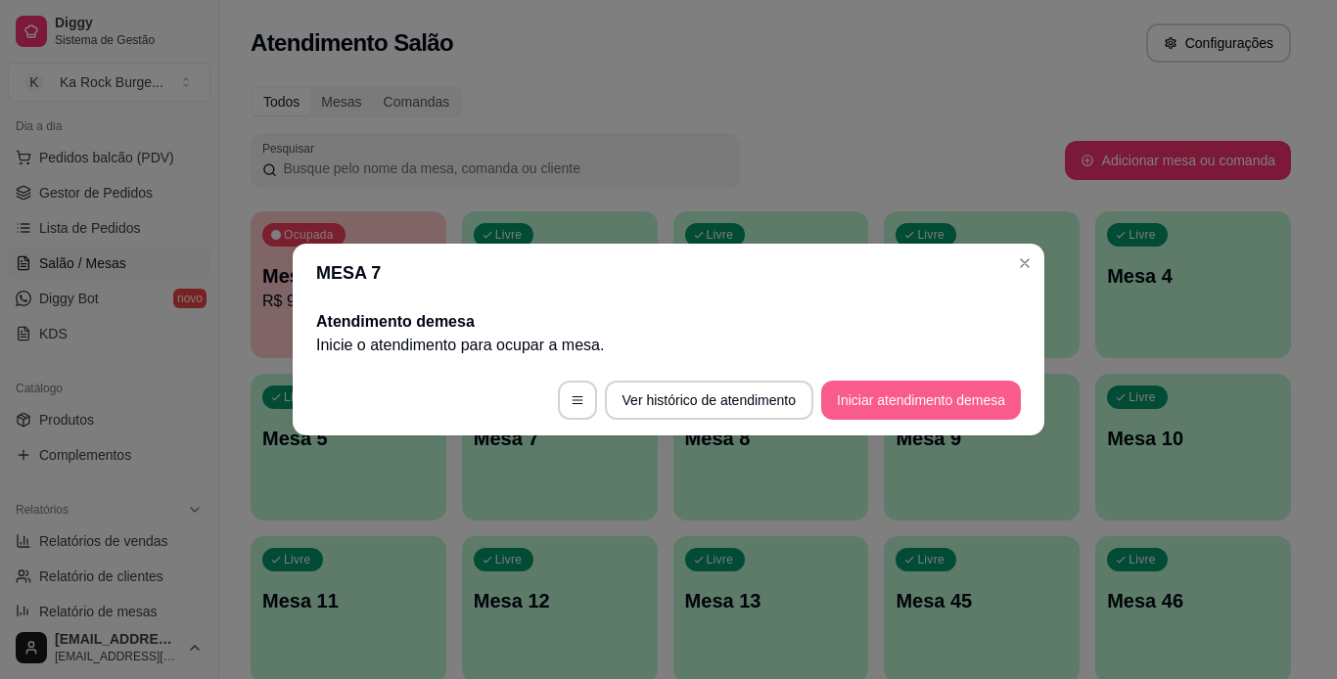
click at [880, 402] on button "Iniciar atendimento de mesa" at bounding box center [921, 400] width 200 height 39
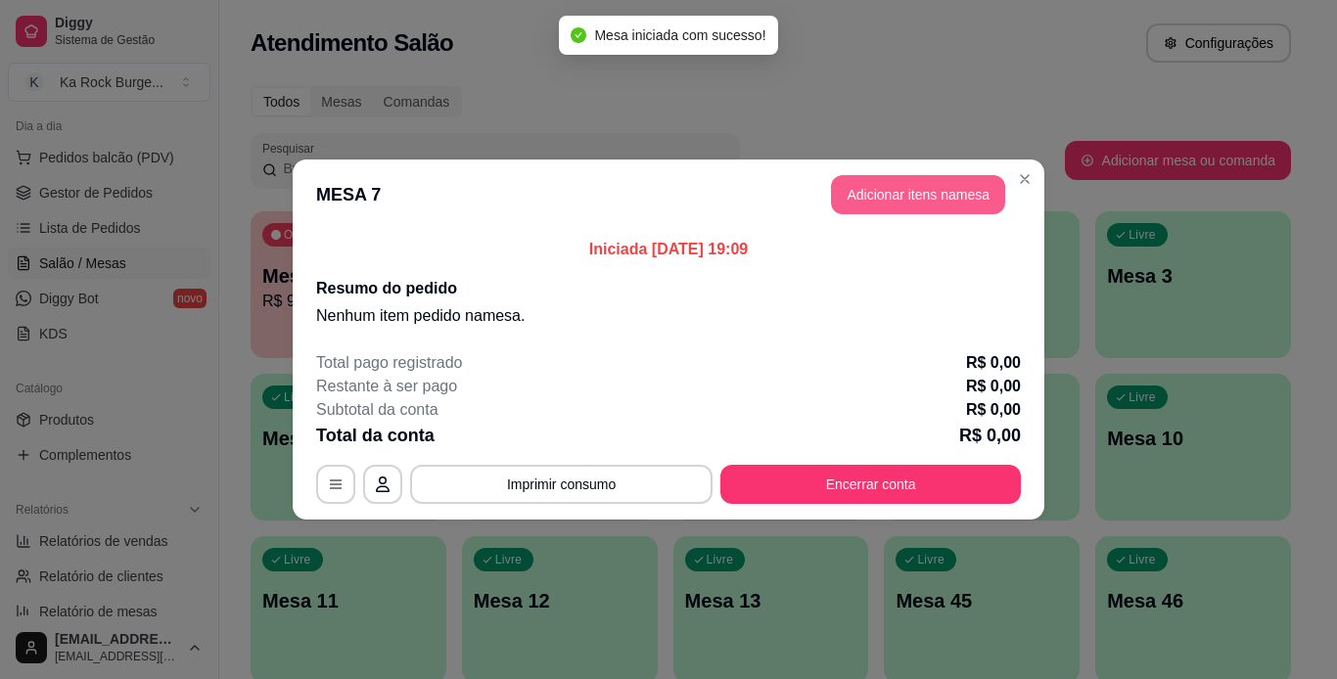
click at [898, 193] on button "Adicionar itens na mesa" at bounding box center [918, 194] width 174 height 39
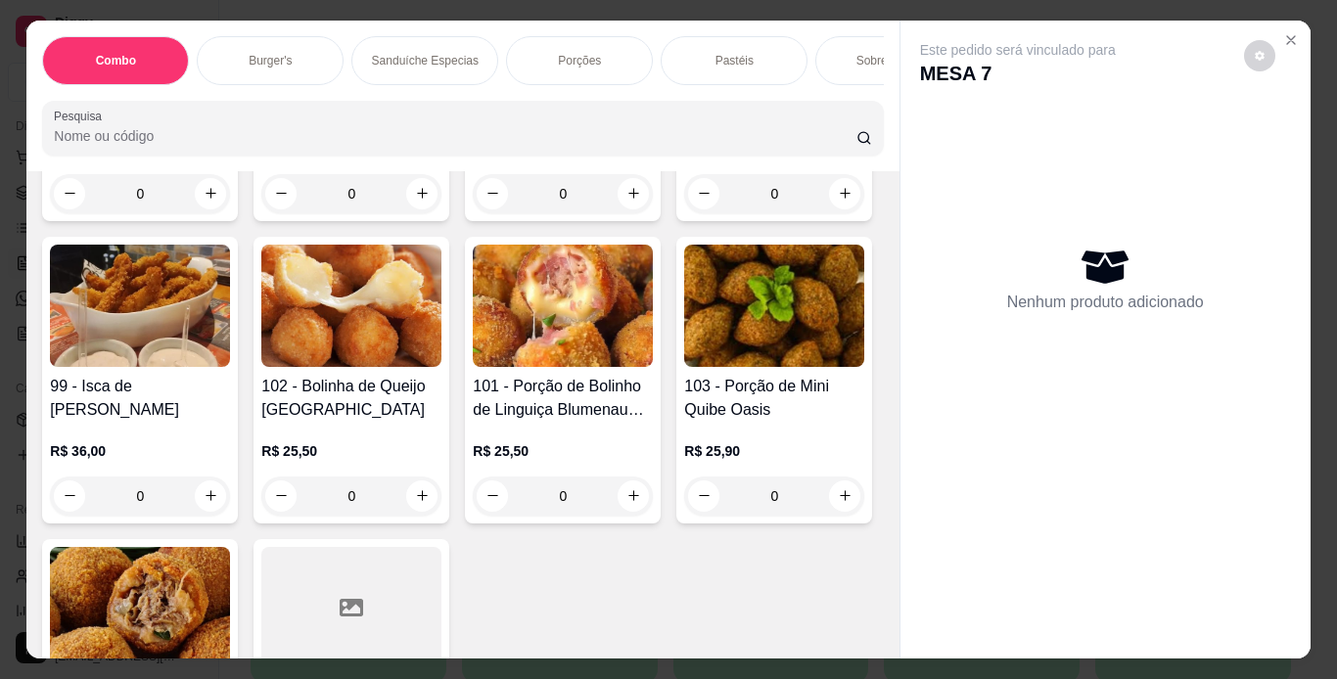
scroll to position [4227, 0]
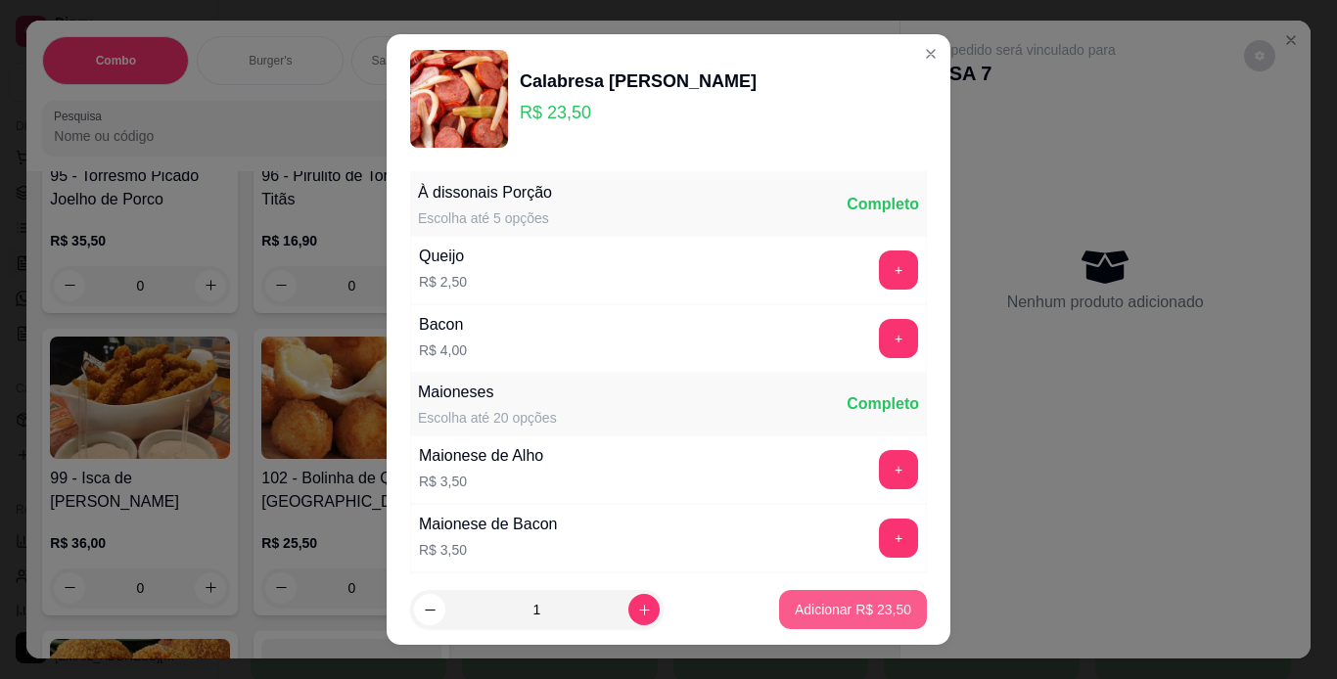
click at [868, 600] on p "Adicionar R$ 23,50" at bounding box center [853, 610] width 116 height 20
type input "1"
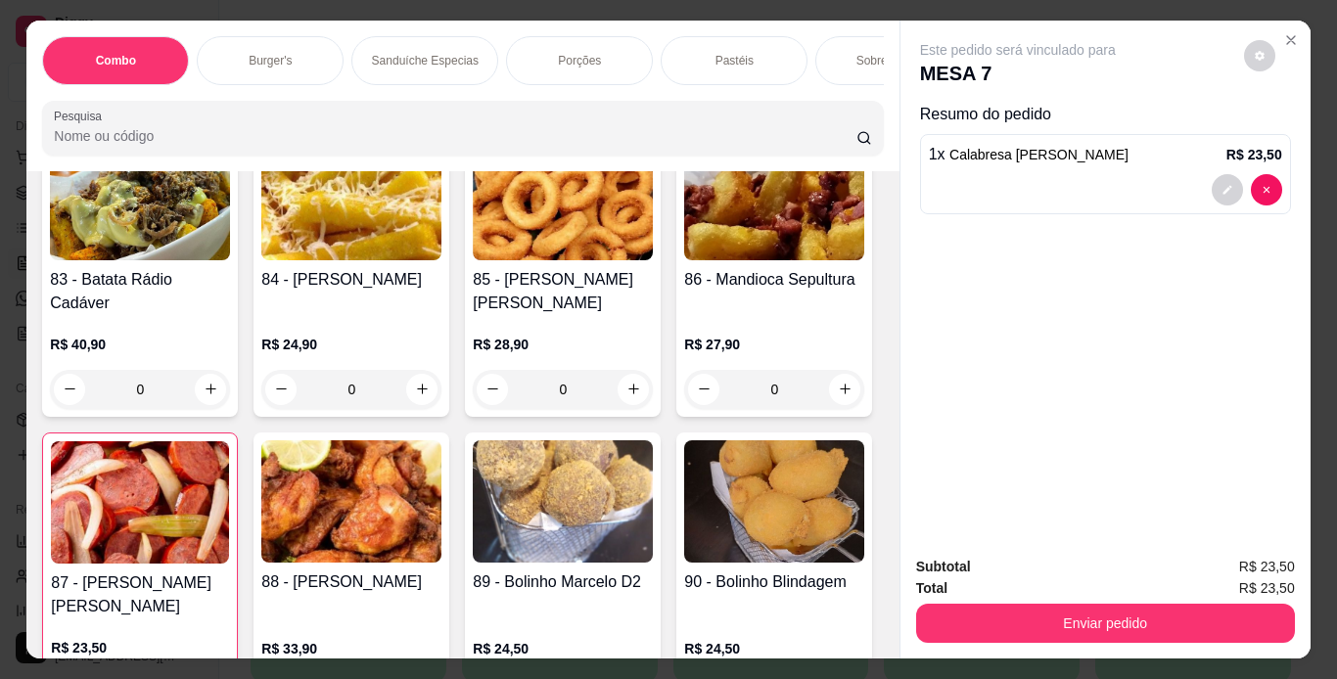
scroll to position [3721, 0]
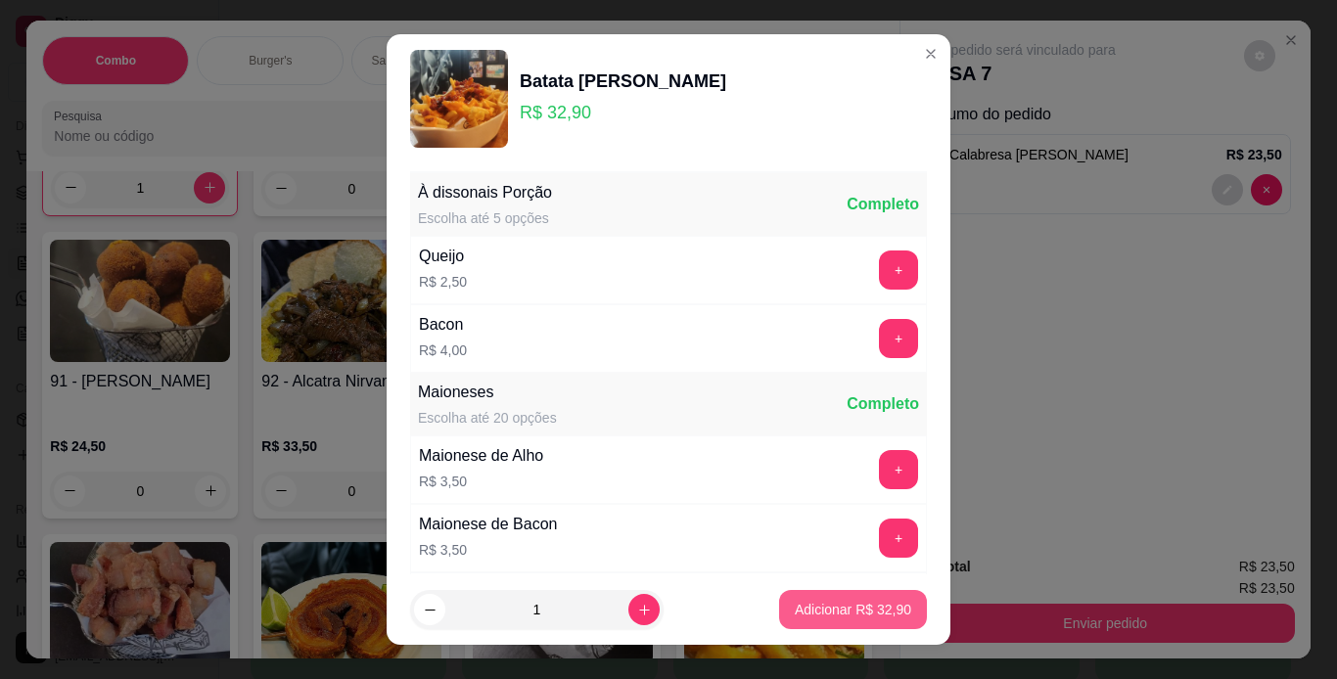
click at [795, 601] on p "Adicionar R$ 32,90" at bounding box center [853, 610] width 116 height 20
type input "1"
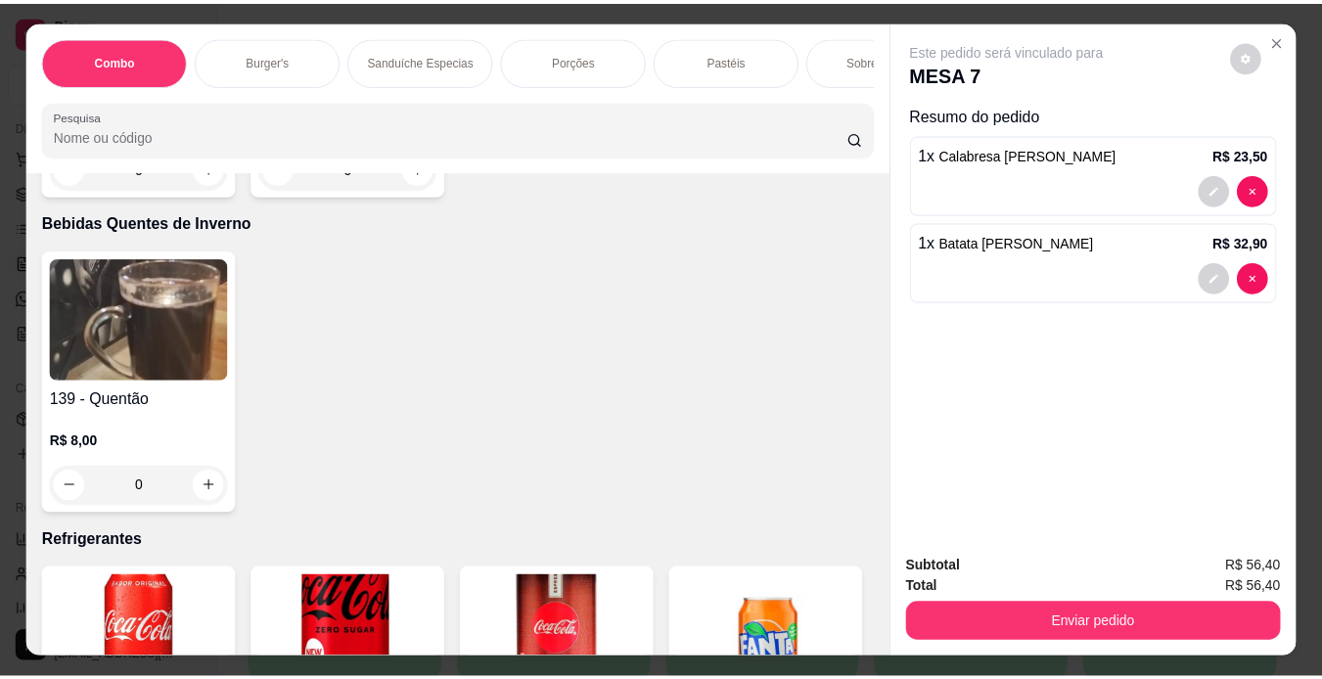
scroll to position [7997, 0]
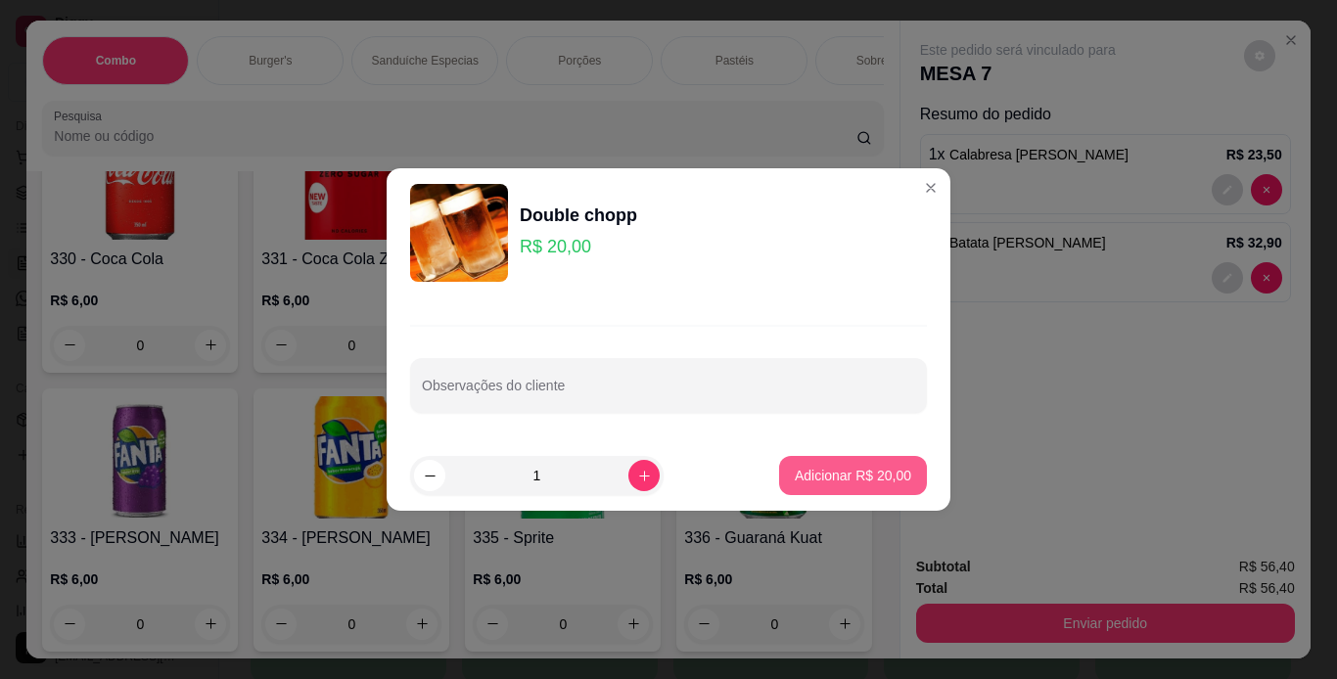
click at [828, 476] on p "Adicionar R$ 20,00" at bounding box center [853, 476] width 116 height 20
type input "1"
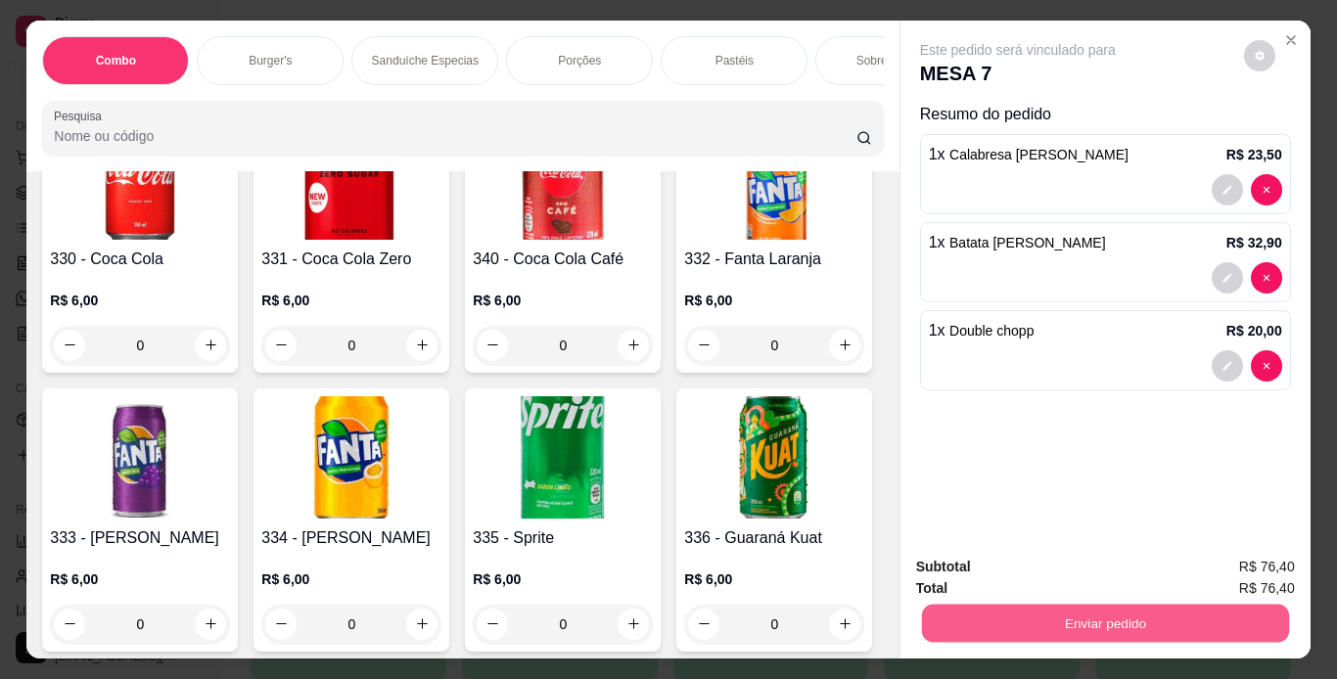
click at [938, 612] on button "Enviar pedido" at bounding box center [1104, 624] width 367 height 38
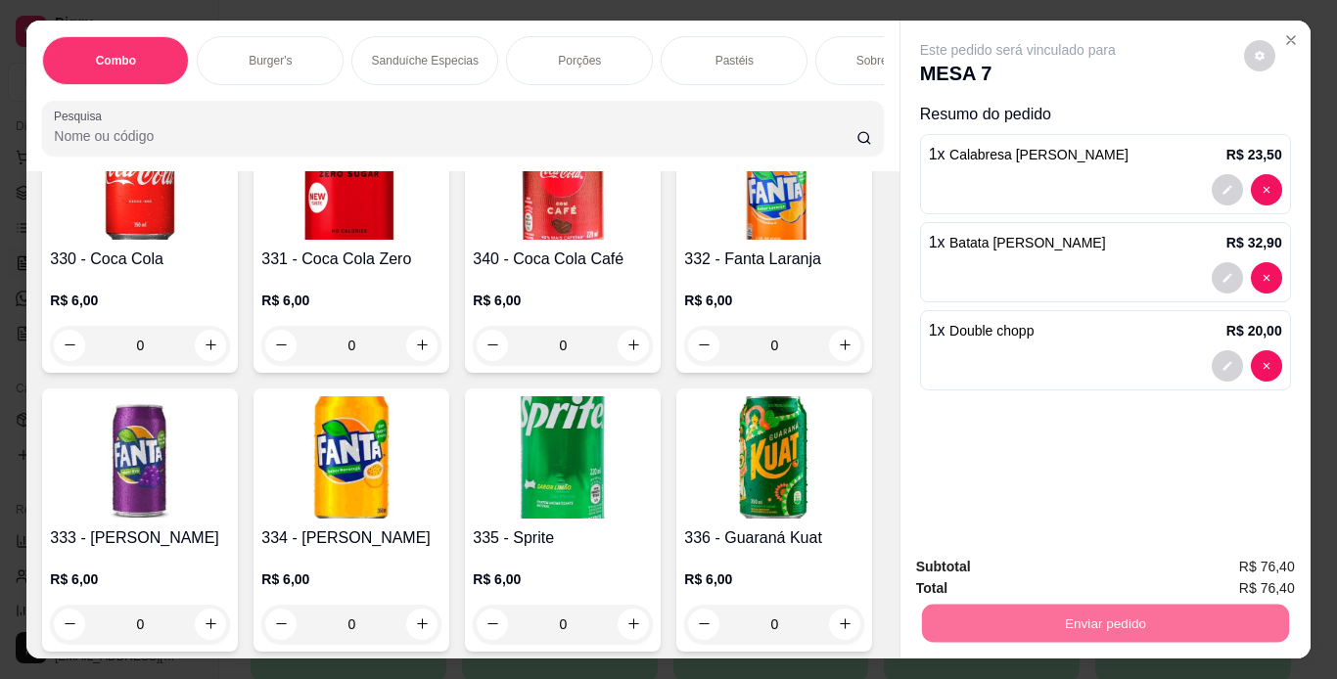
click at [971, 569] on button "Não registrar e enviar pedido" at bounding box center [1041, 568] width 198 height 36
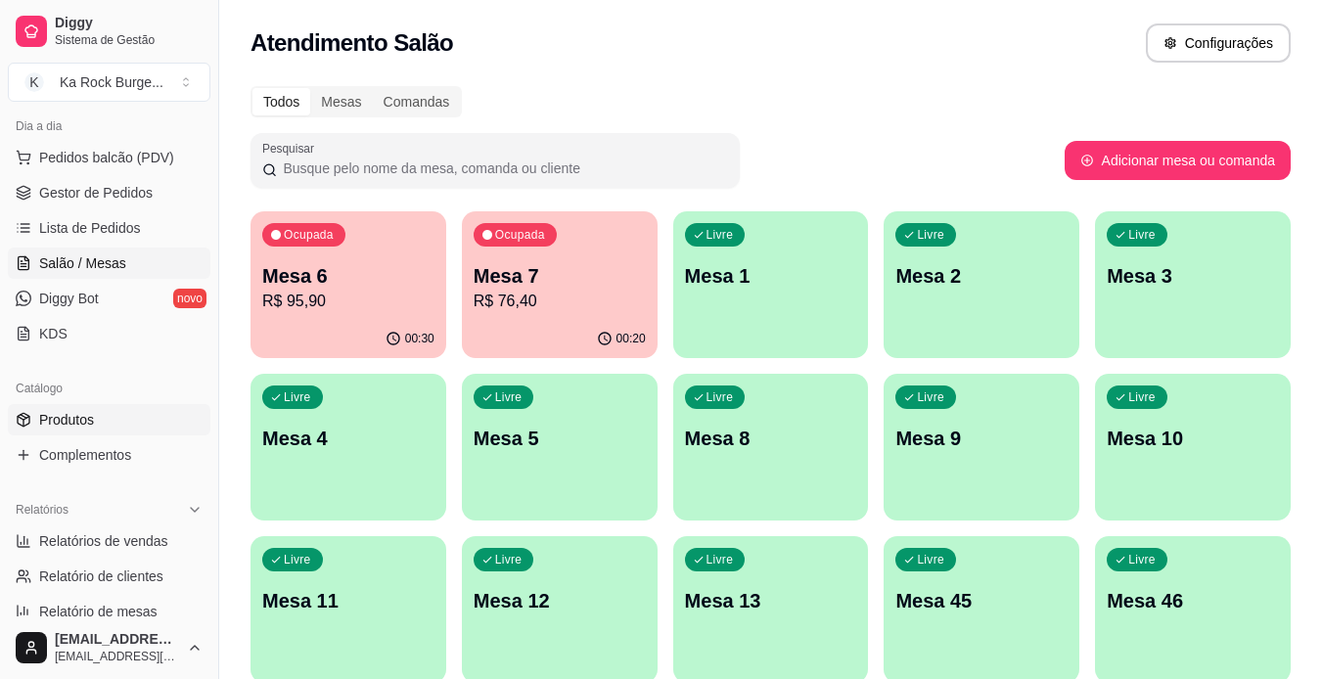
click at [143, 431] on link "Produtos" at bounding box center [109, 419] width 203 height 31
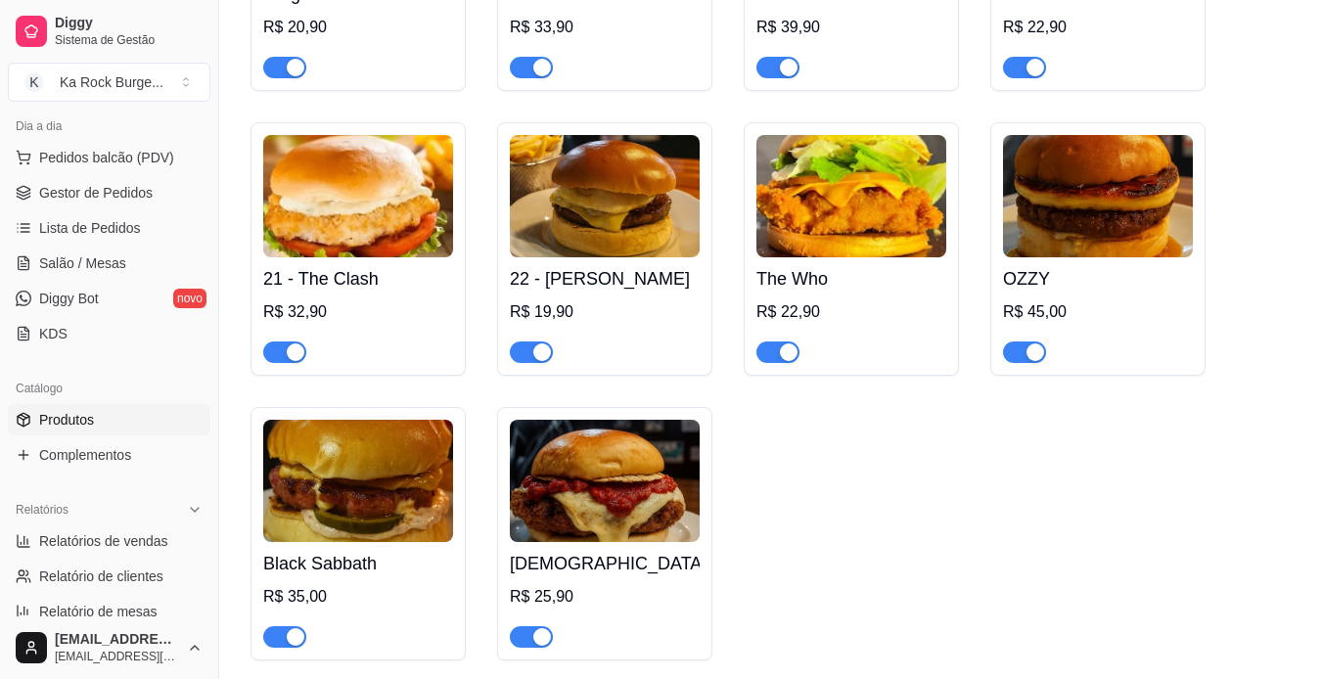
scroll to position [2571, 0]
